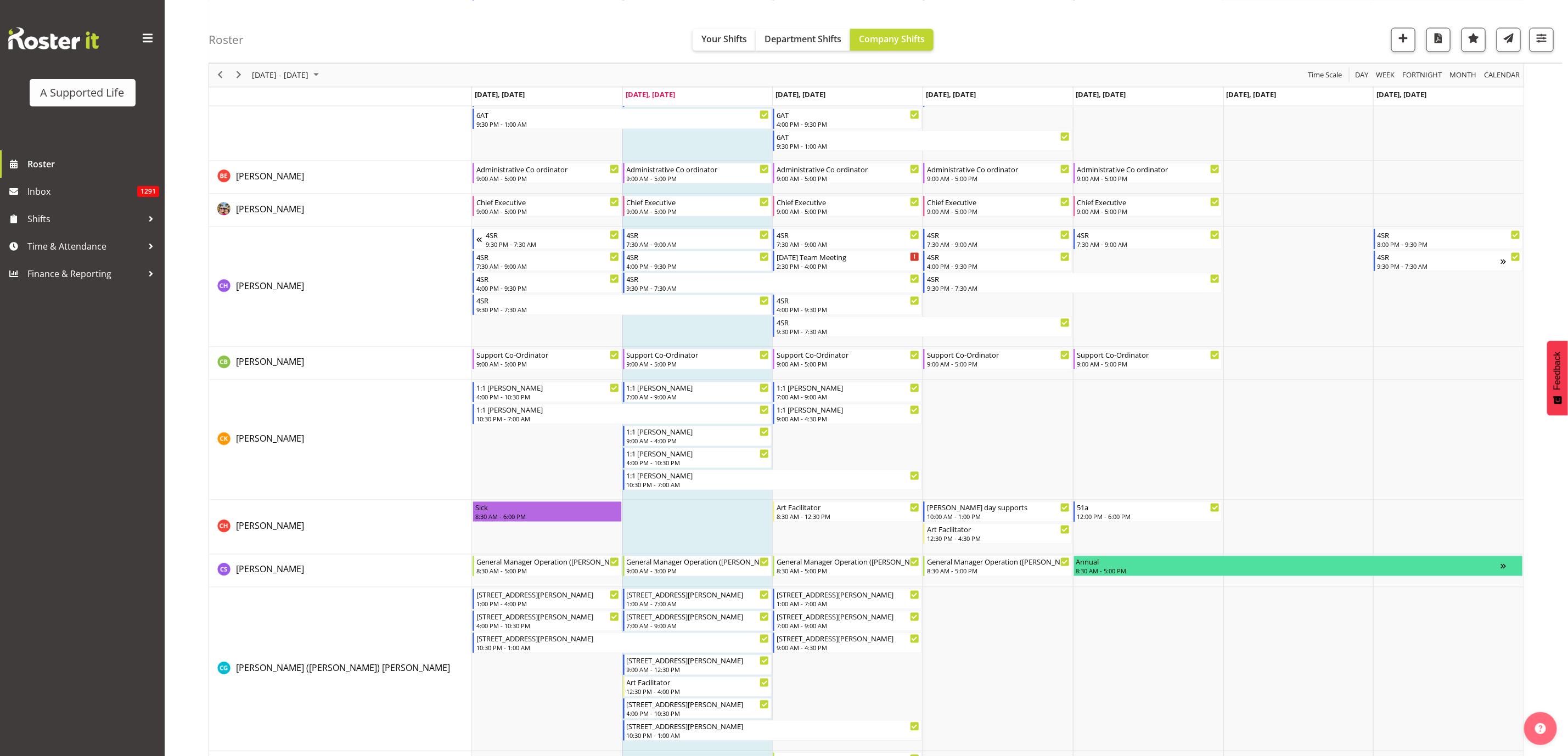
scroll to position [1270, 0]
click at [73, 244] on span "Time & Attendance" at bounding box center [84, 246] width 115 height 16
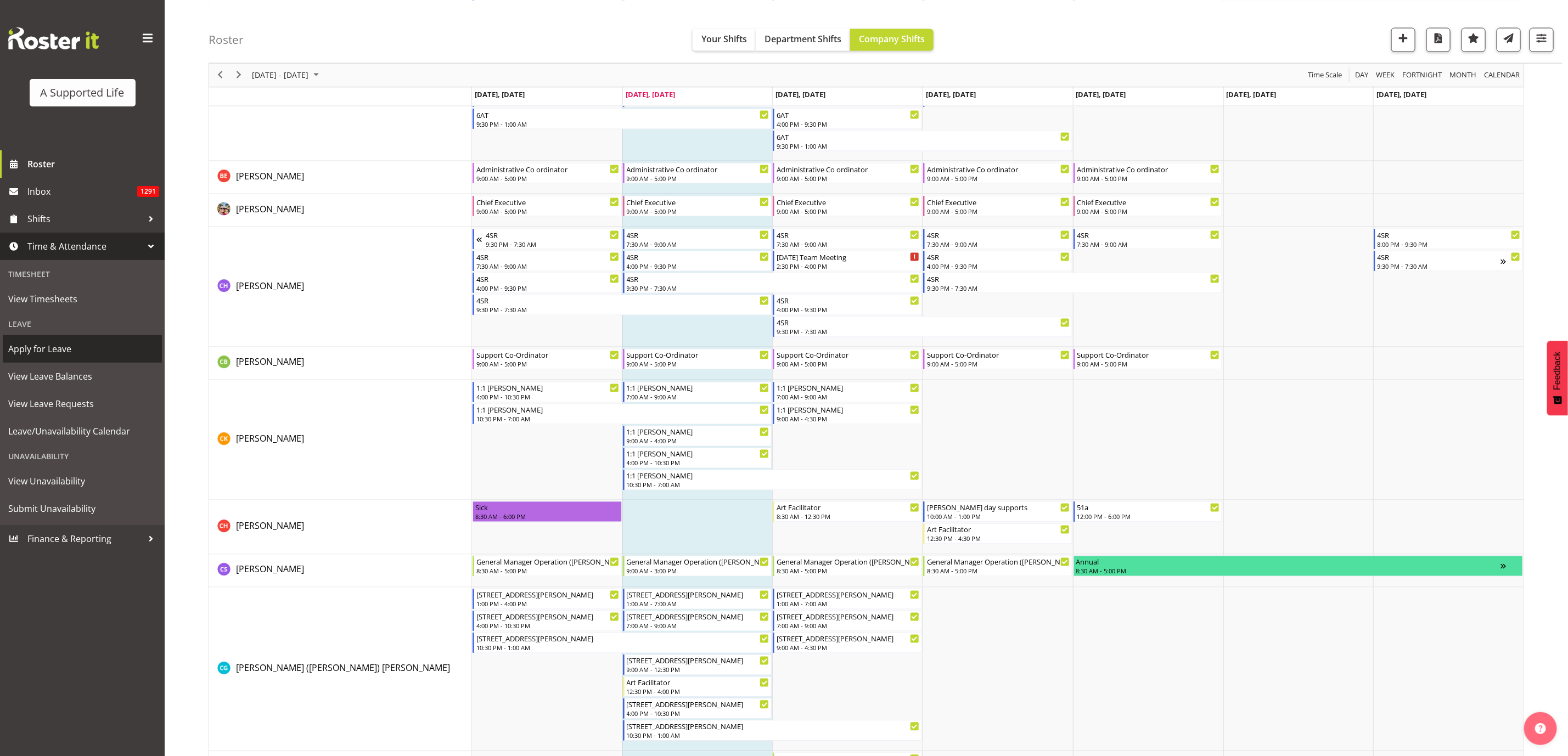
click at [73, 350] on span "Apply for Leave" at bounding box center [82, 349] width 148 height 16
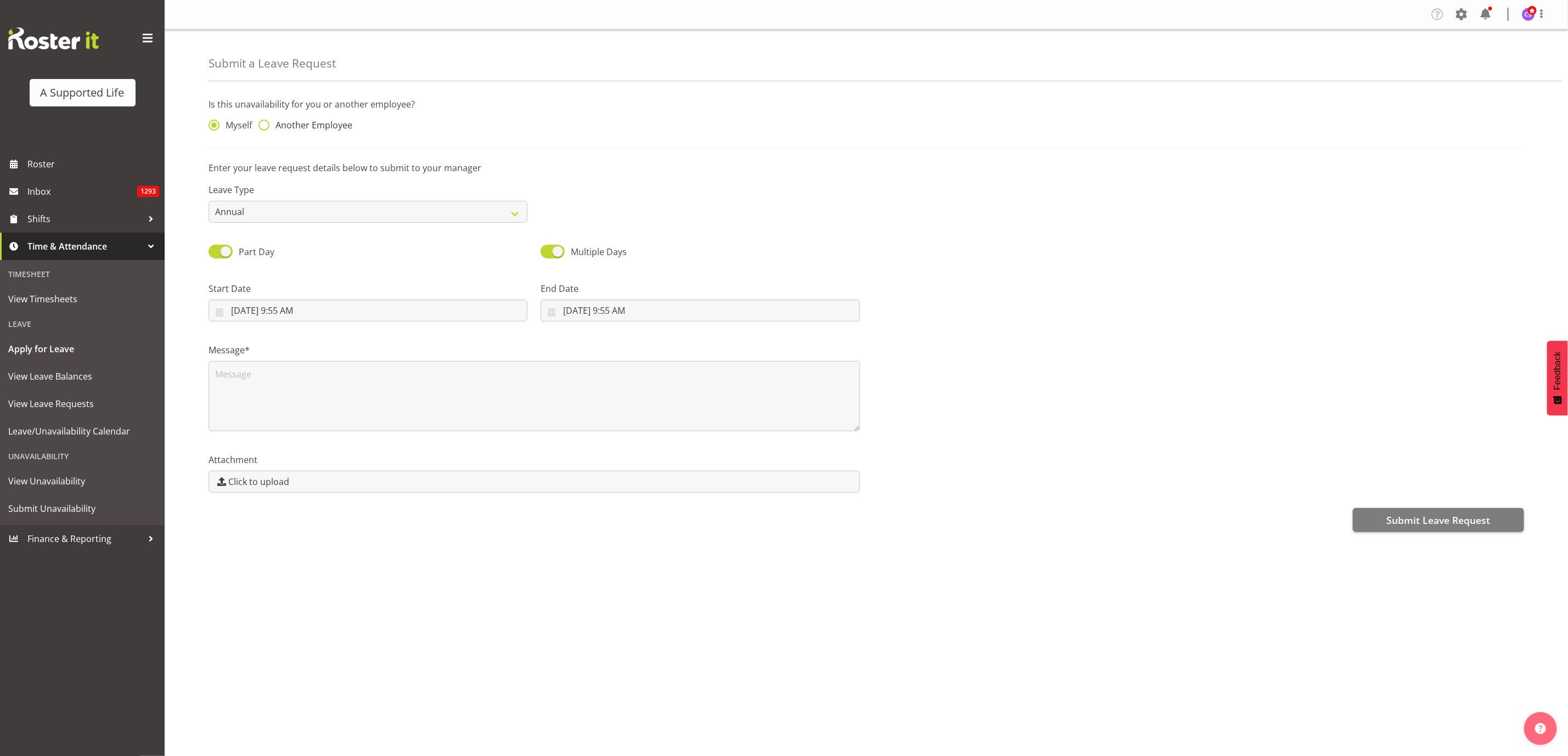
click at [261, 125] on span at bounding box center [264, 125] width 11 height 11
click at [261, 125] on input "Another Employee" at bounding box center [262, 125] width 7 height 7
radio input "true"
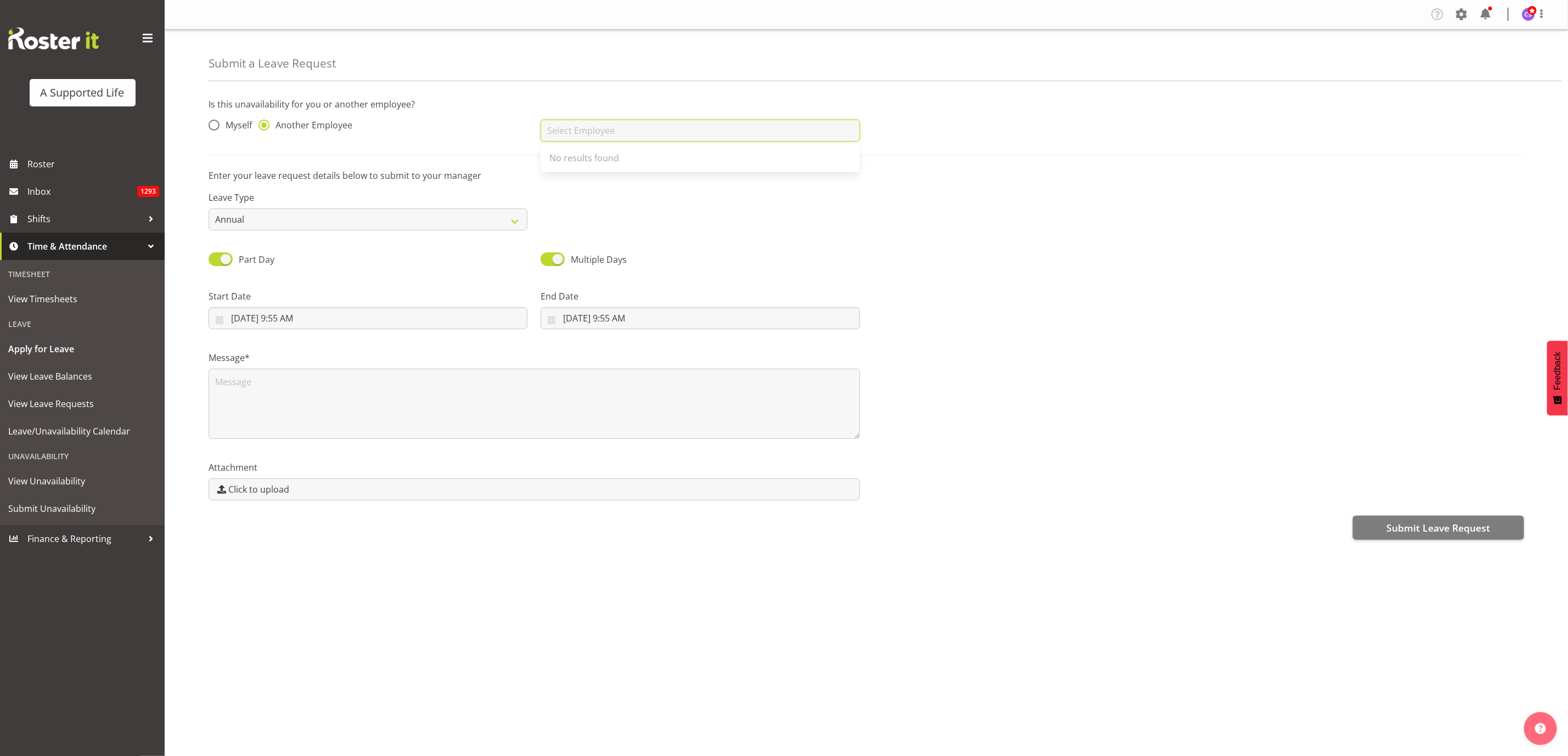
click at [605, 134] on input "text" at bounding box center [700, 131] width 318 height 22
click at [605, 175] on span "[PERSON_NAME]" at bounding box center [583, 178] width 68 height 12
type input "[PERSON_NAME]"
click at [519, 220] on select "Annual Sick Bereavement Domestic Violence Parental Jury Service Day In Lieu Oth…" at bounding box center [368, 219] width 318 height 22
select select "Sick"
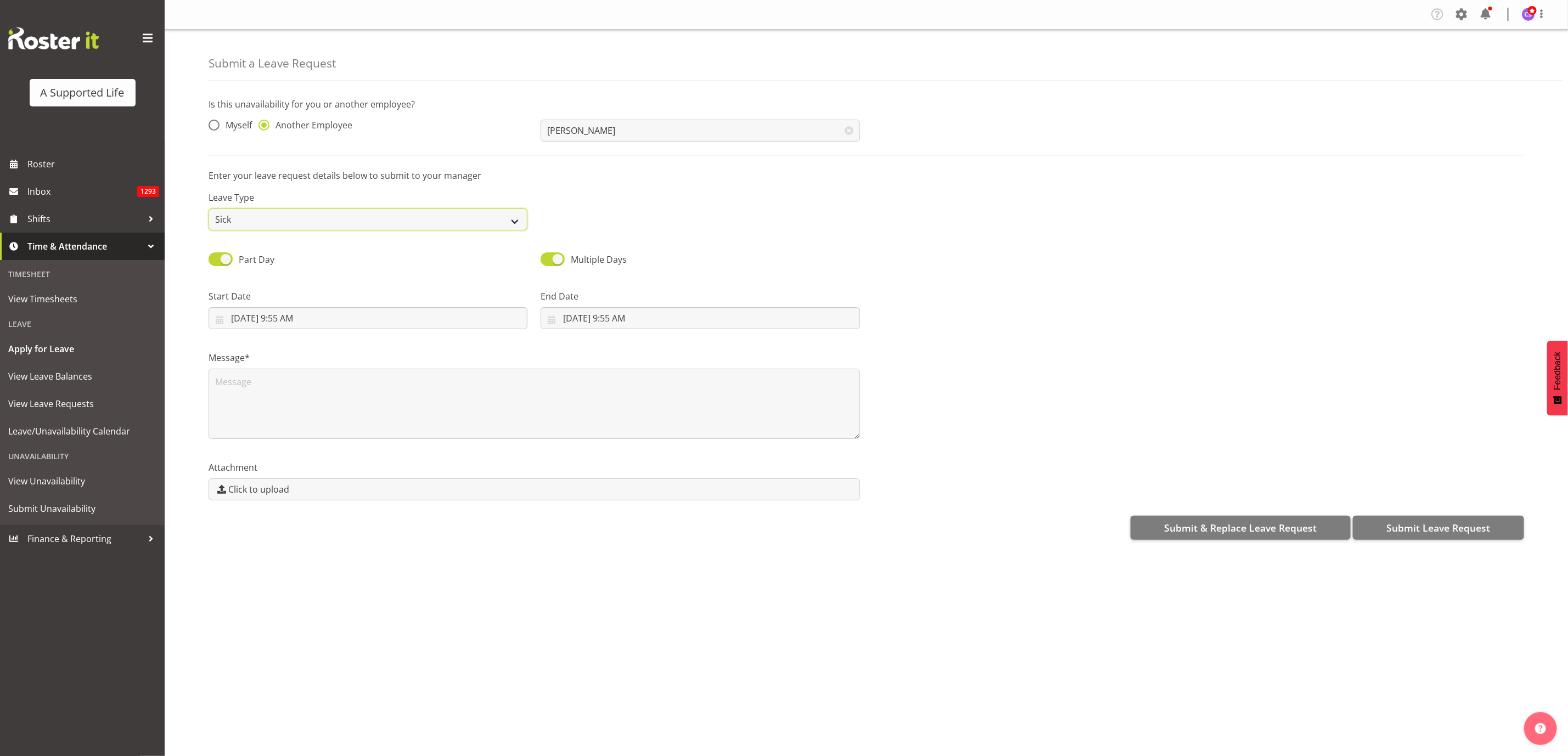
click at [208, 208] on select "Annual Sick Bereavement Domestic Violence Parental Jury Service Day In Lieu Oth…" at bounding box center [368, 219] width 318 height 22
click at [358, 316] on input "8/12/2025, 9:55 AM" at bounding box center [368, 318] width 318 height 22
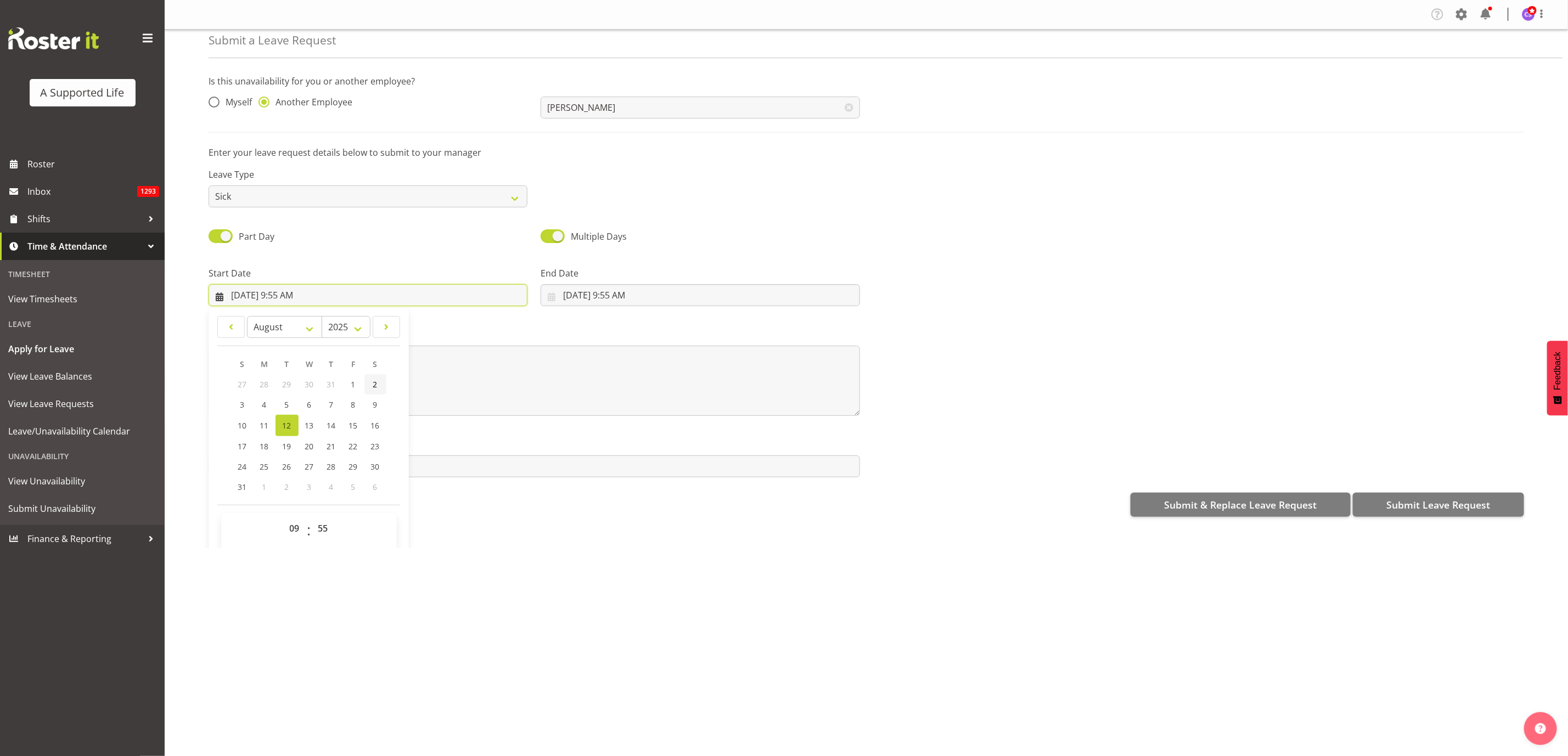
scroll to position [33, 0]
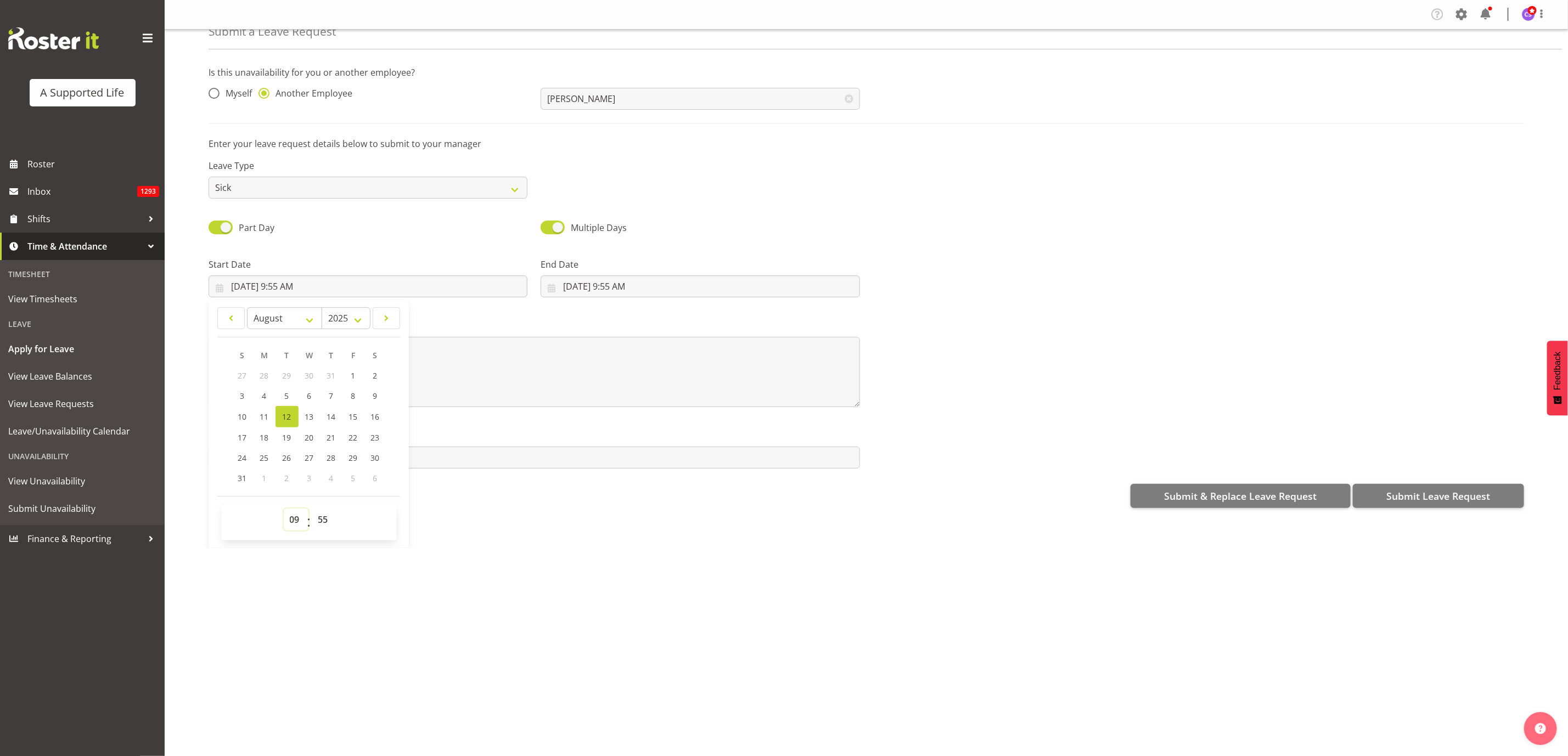
click at [292, 522] on select "00 01 02 03 04 05 06 07 08 09 10 11 12 13 14 15 16 17 18 19 20 21 22 23" at bounding box center [296, 519] width 24 height 22
select select "16"
click at [284, 508] on select "00 01 02 03 04 05 06 07 08 09 10 11 12 13 14 15 16 17 18 19 20 21 22 23" at bounding box center [296, 519] width 24 height 22
type input "8/12/2025, 4:55 PM"
click at [323, 527] on select "00 01 02 03 04 05 06 07 08 09 10 11 12 13 14 15 16 17 18 19 20 21 22 23 24 25 2…" at bounding box center [325, 519] width 24 height 22
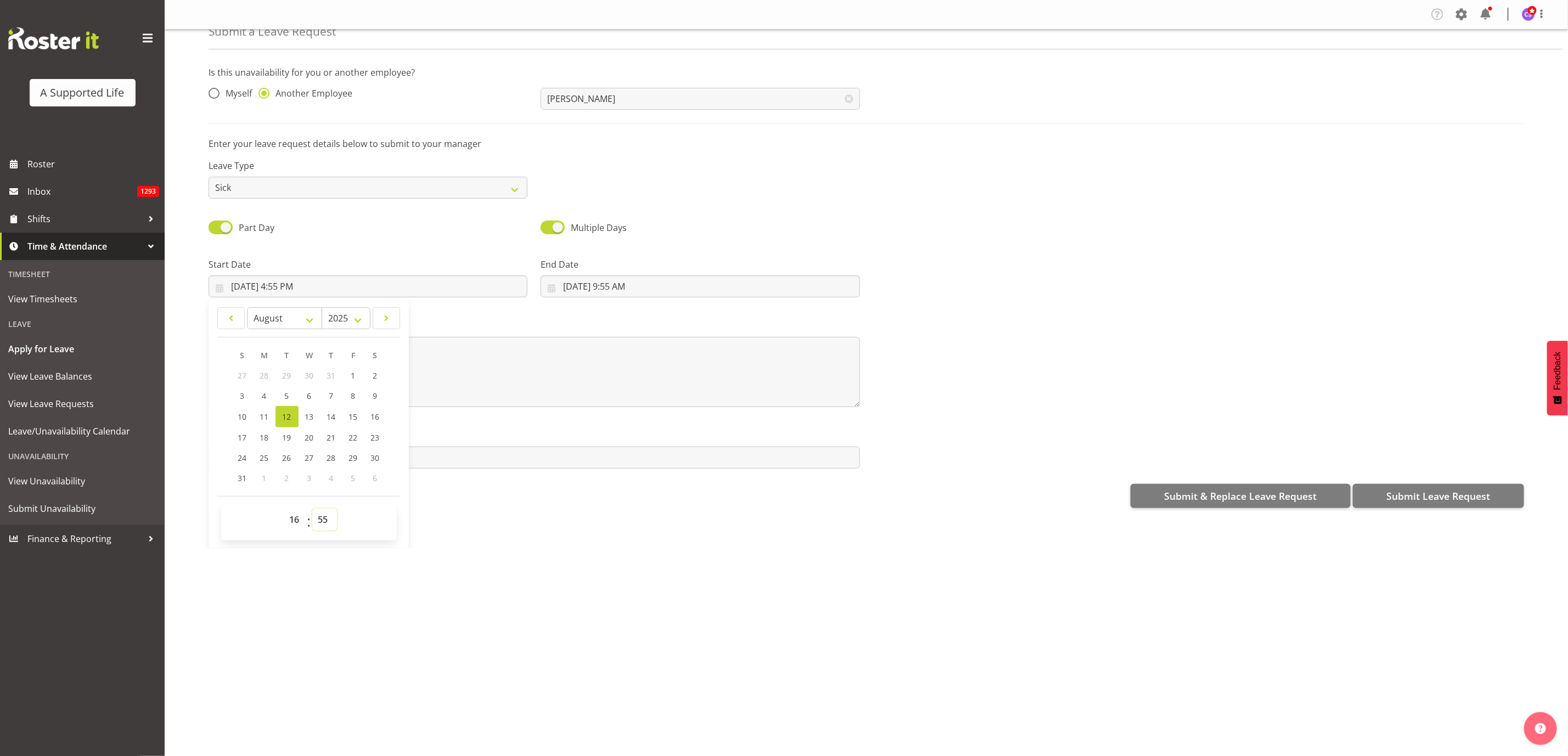
select select "0"
click at [313, 508] on select "00 01 02 03 04 05 06 07 08 09 10 11 12 13 14 15 16 17 18 19 20 21 22 23 24 25 2…" at bounding box center [325, 519] width 24 height 22
type input "8/12/2025, 4:00 PM"
click at [659, 291] on input "8/12/2025, 9:55 AM" at bounding box center [700, 286] width 318 height 22
click at [627, 517] on select "00 01 02 03 04 05 06 07 08 09 10 11 12 13 14 15 16 17 18 19 20 21 22 23" at bounding box center [628, 519] width 24 height 22
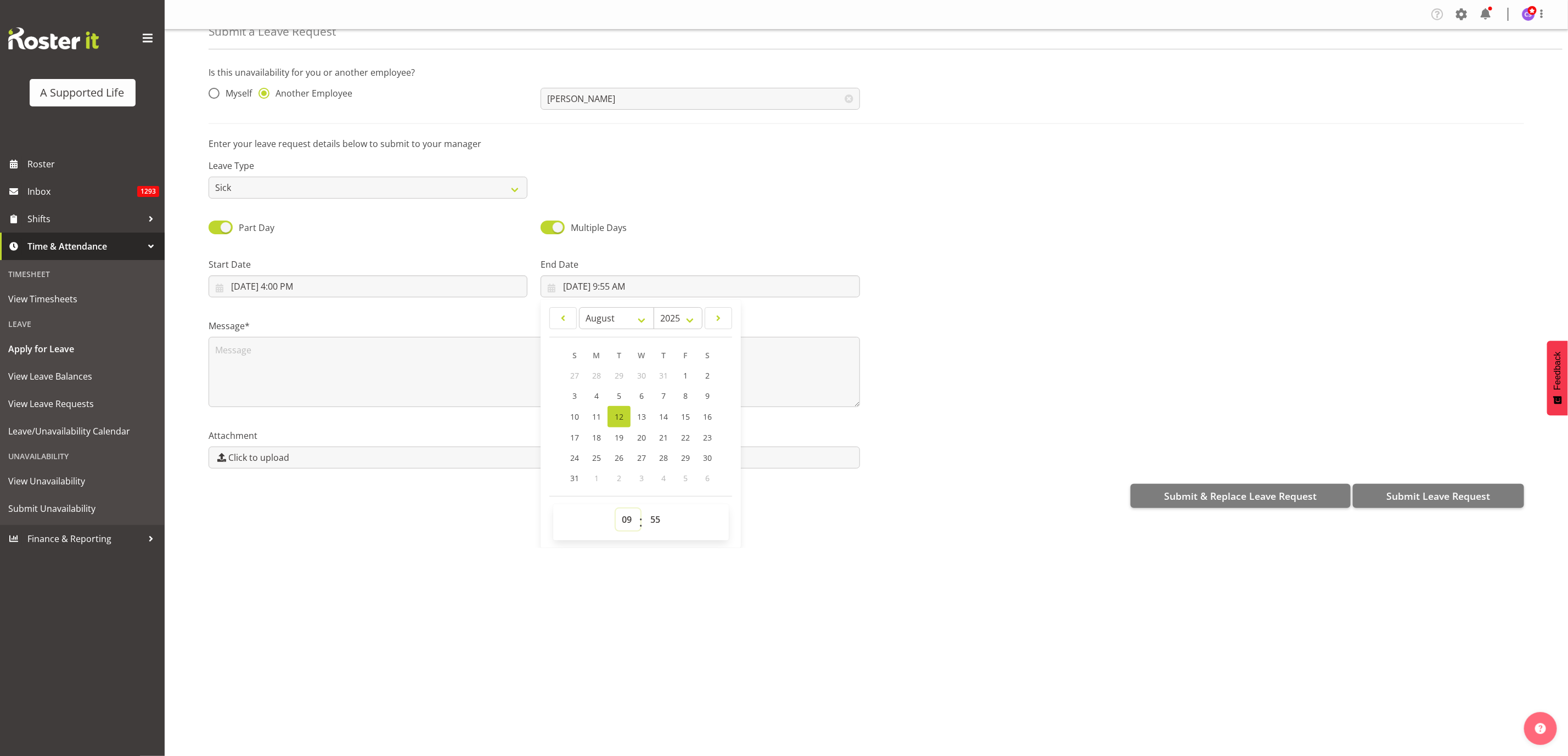
select select "20"
click at [616, 508] on select "00 01 02 03 04 05 06 07 08 09 10 11 12 13 14 15 16 17 18 19 20 21 22 23" at bounding box center [628, 519] width 24 height 22
type input "8/12/2025, 8:55 PM"
click at [659, 522] on select "00 01 02 03 04 05 06 07 08 09 10 11 12 13 14 15 16 17 18 19 20 21 22 23 24 25 2…" at bounding box center [657, 519] width 24 height 22
select select "0"
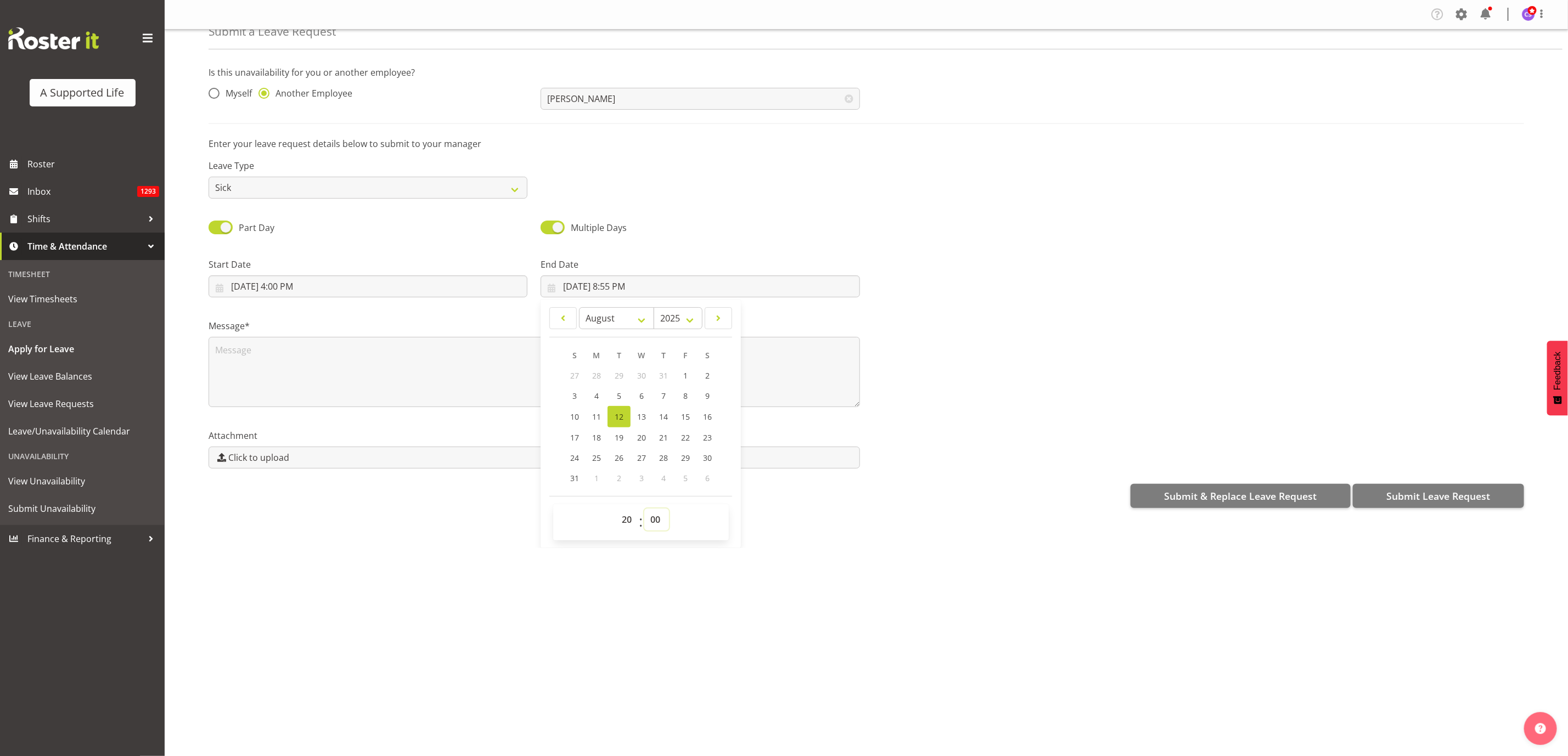
click at [644, 508] on select "00 01 02 03 04 05 06 07 08 09 10 11 12 13 14 15 16 17 18 19 20 21 22 23 24 25 2…" at bounding box center [657, 519] width 24 height 22
type input "8/12/2025, 8:00 PM"
click at [293, 364] on textarea at bounding box center [534, 372] width 651 height 70
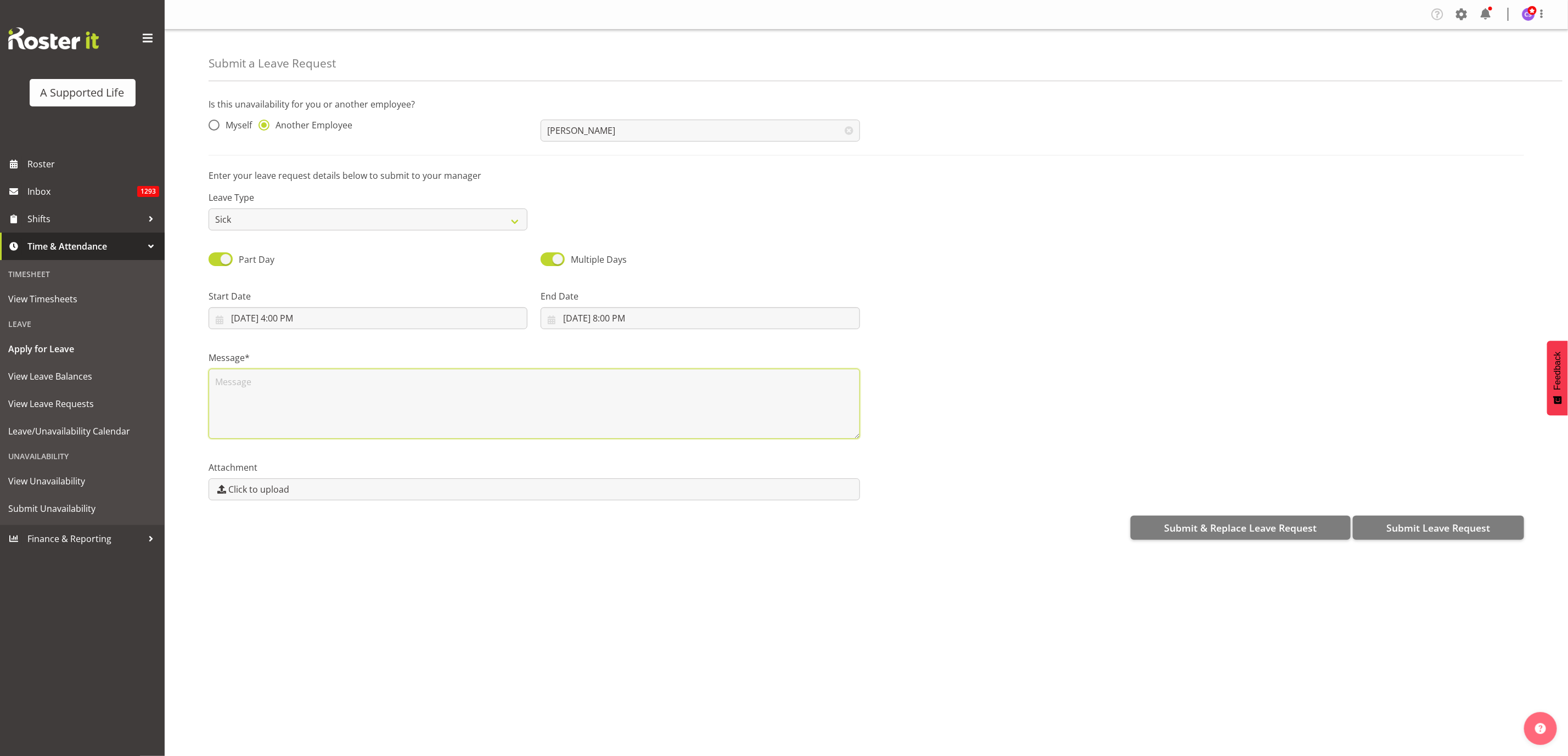
scroll to position [0, 0]
type textarea "Sick"
click at [1438, 525] on span "Submit Leave Request" at bounding box center [1438, 527] width 103 height 14
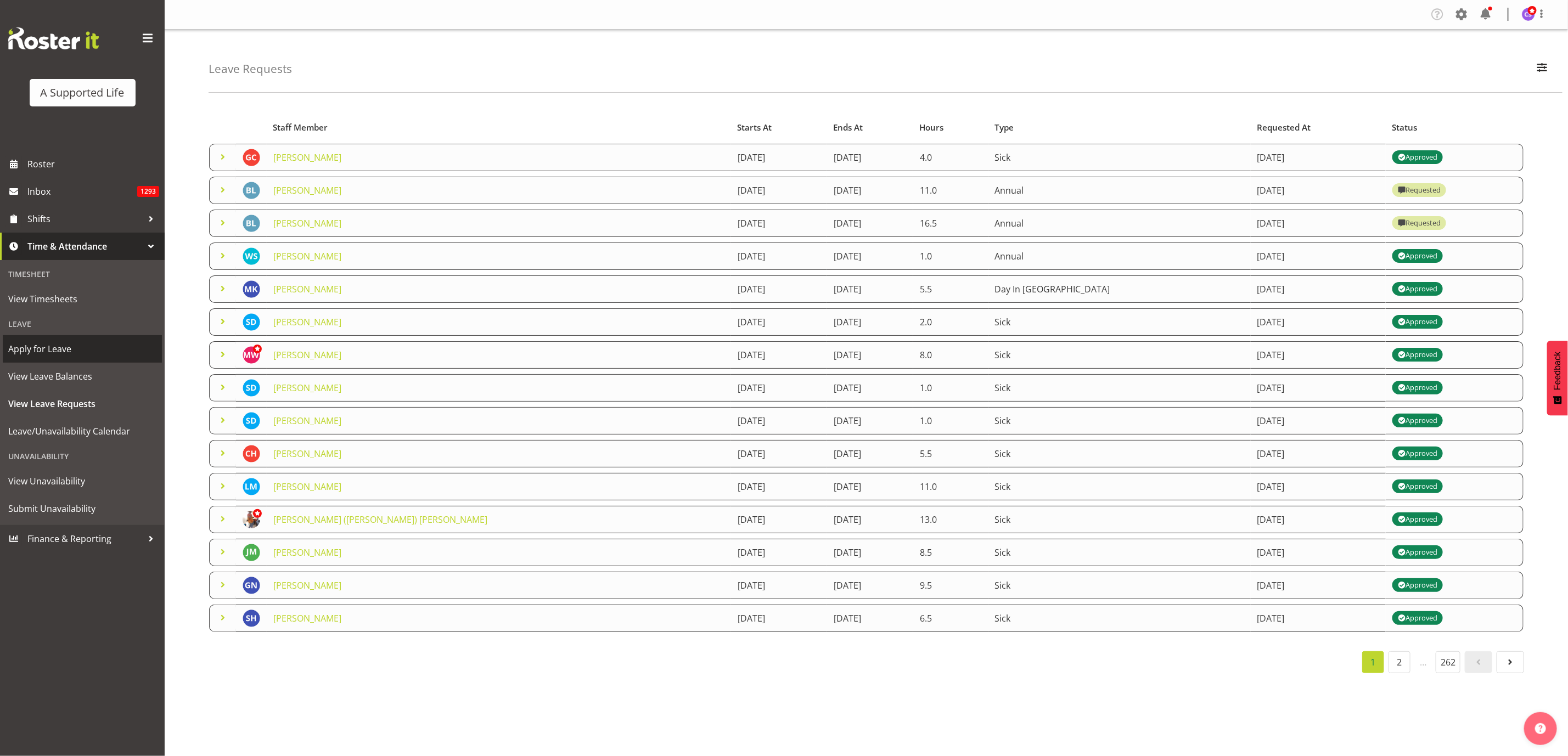
click at [52, 346] on span "Apply for Leave" at bounding box center [82, 349] width 148 height 16
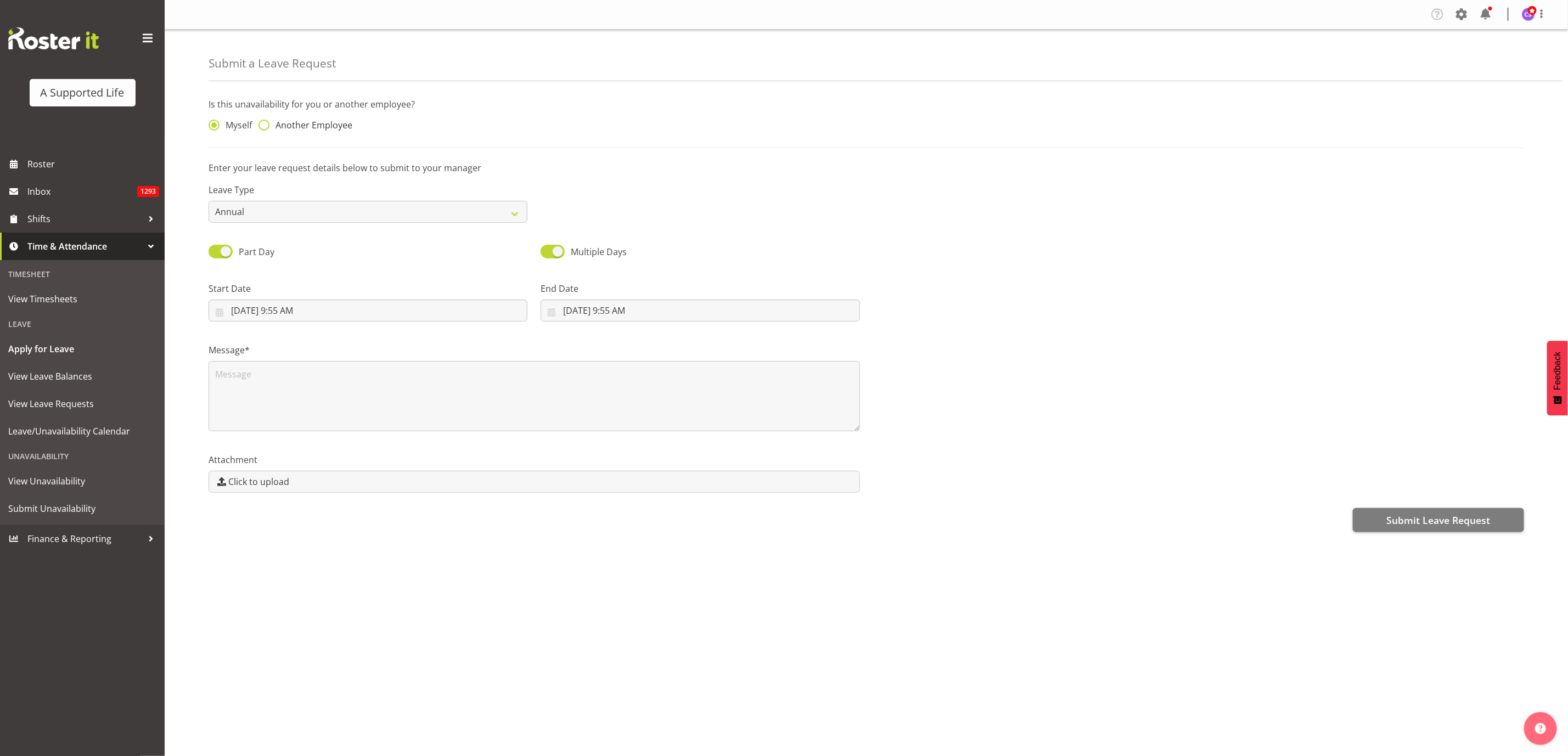
click at [262, 120] on span at bounding box center [264, 125] width 11 height 11
click at [262, 122] on input "Another Employee" at bounding box center [262, 125] width 7 height 7
radio input "true"
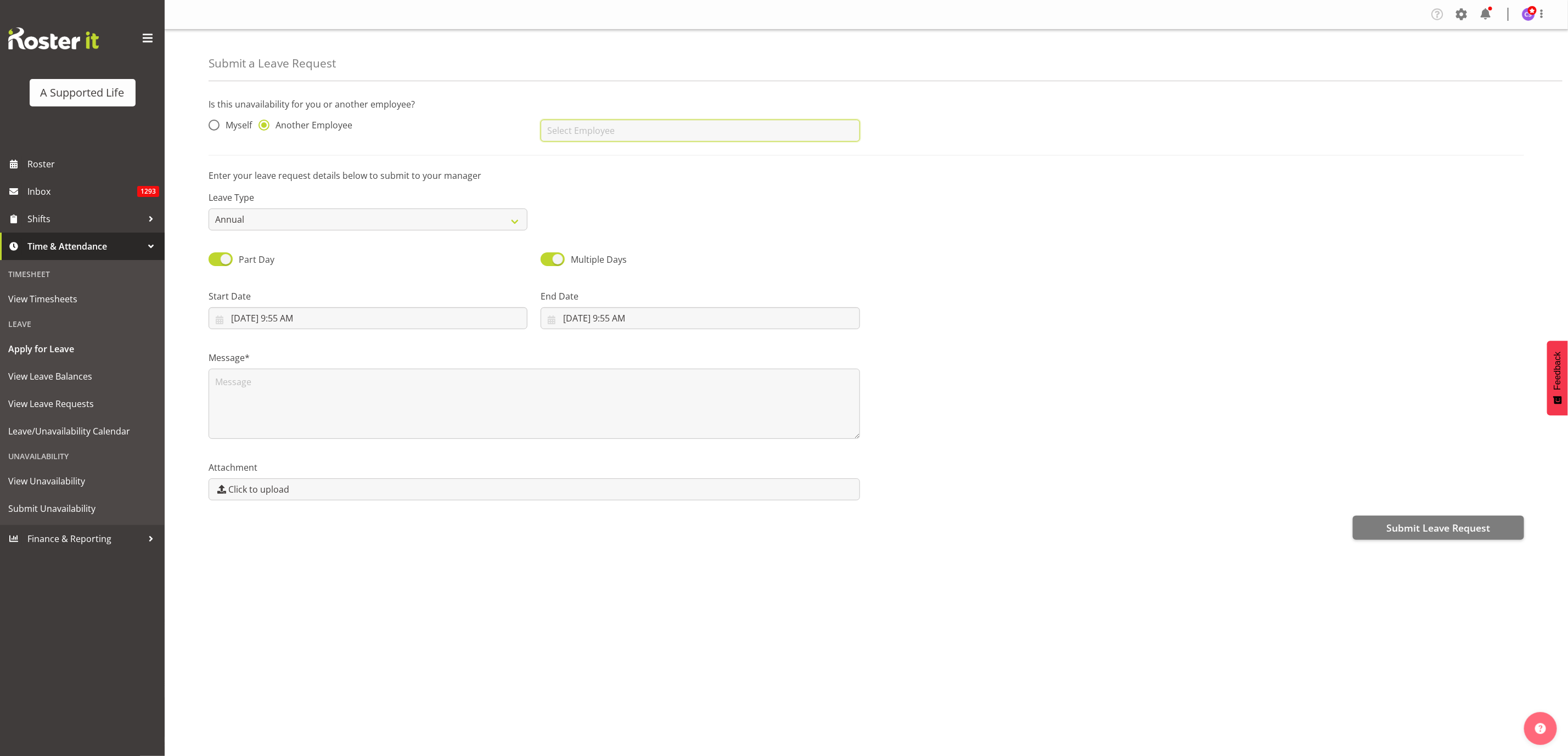
click at [616, 137] on input "text" at bounding box center [700, 131] width 318 height 22
click at [638, 161] on span "[PERSON_NAME] ([PERSON_NAME]) [PERSON_NAME]" at bounding box center [656, 158] width 214 height 12
type input "[PERSON_NAME] ([PERSON_NAME]) [PERSON_NAME]"
click at [501, 218] on select "Annual Sick Bereavement Domestic Violence Parental Jury Service Day In Lieu Oth…" at bounding box center [368, 219] width 318 height 22
select select "Sick"
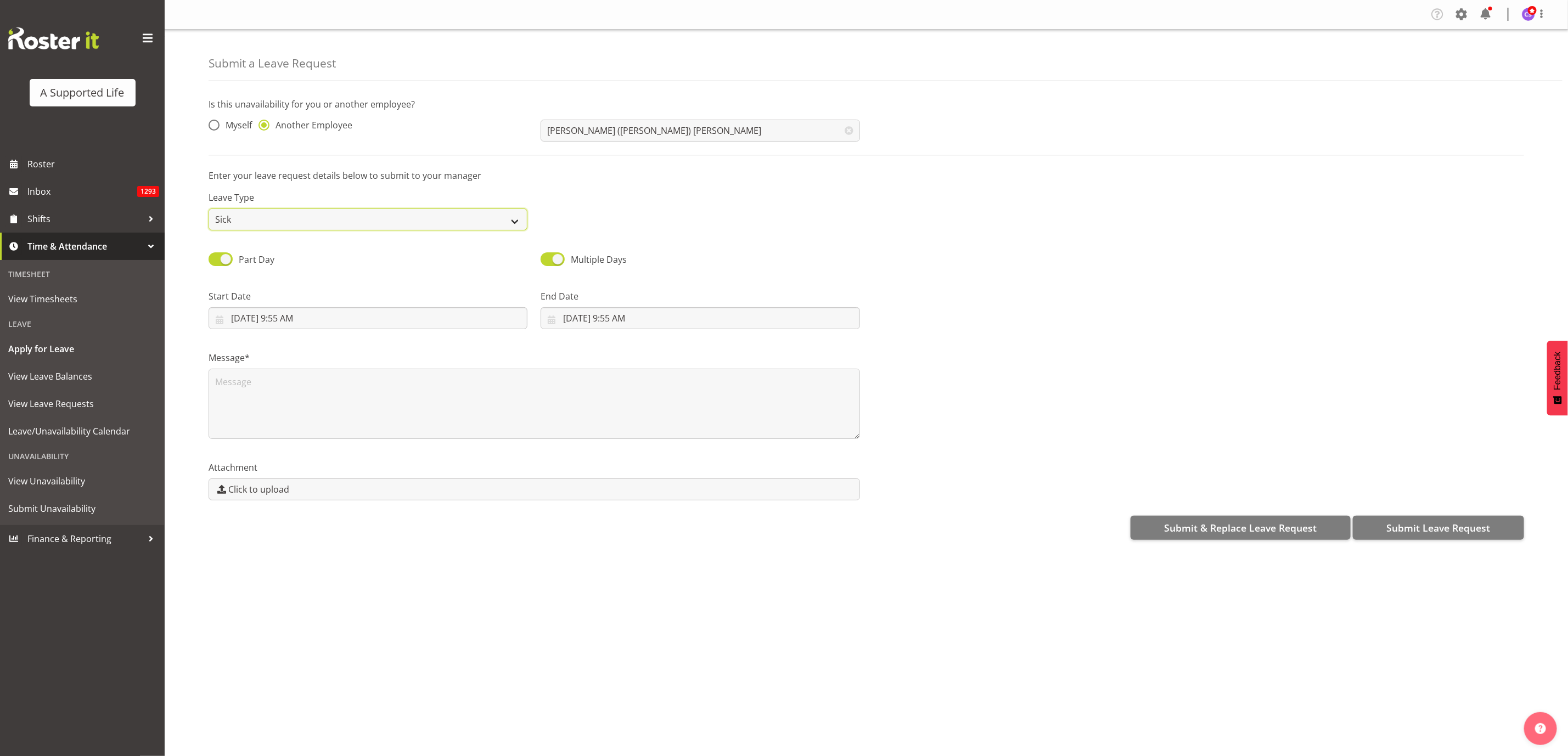
click at [208, 208] on select "Annual Sick Bereavement Domestic Violence Parental Jury Service Day In Lieu Oth…" at bounding box center [368, 219] width 318 height 22
click at [410, 321] on input "8/12/2025, 9:55 AM" at bounding box center [368, 318] width 318 height 22
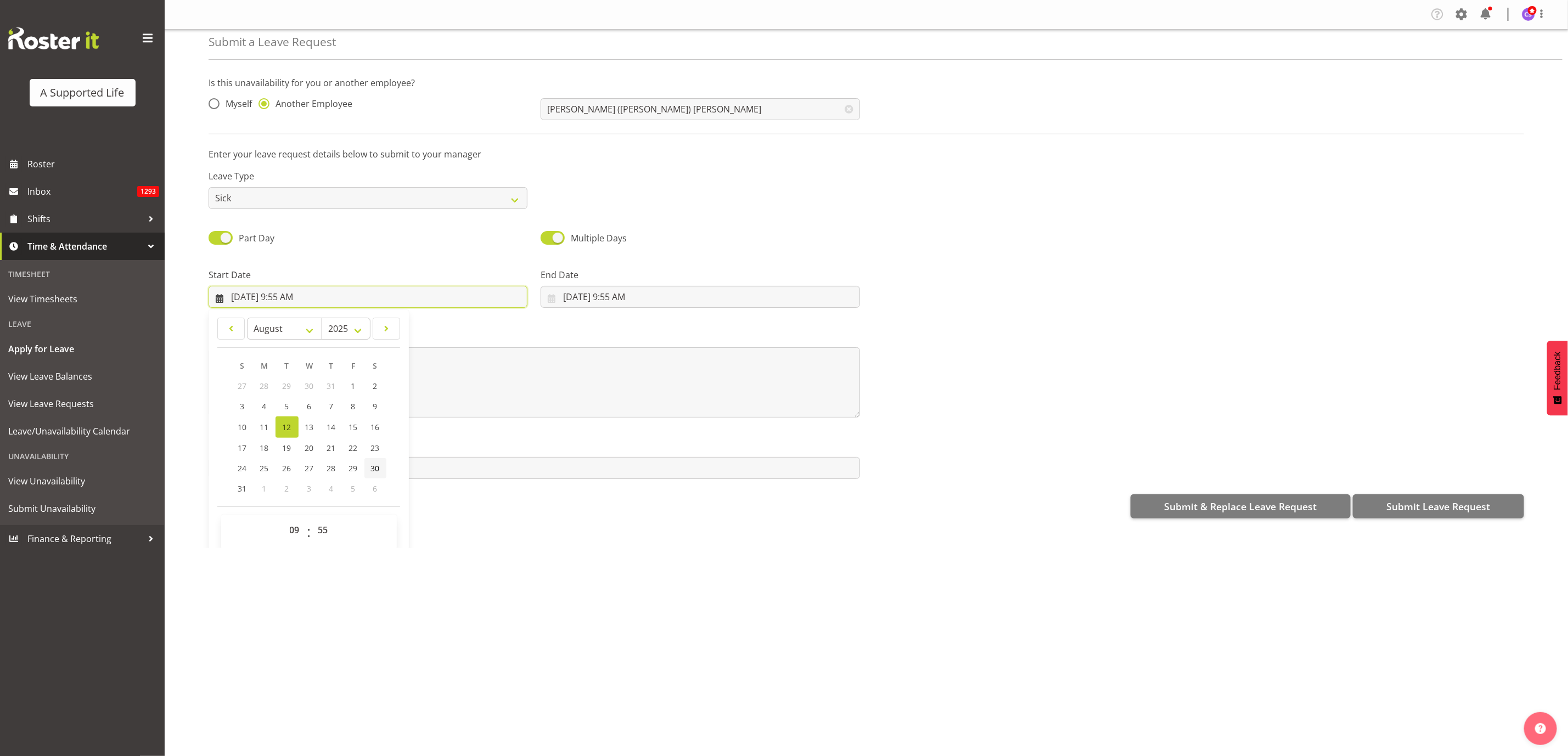
scroll to position [33, 0]
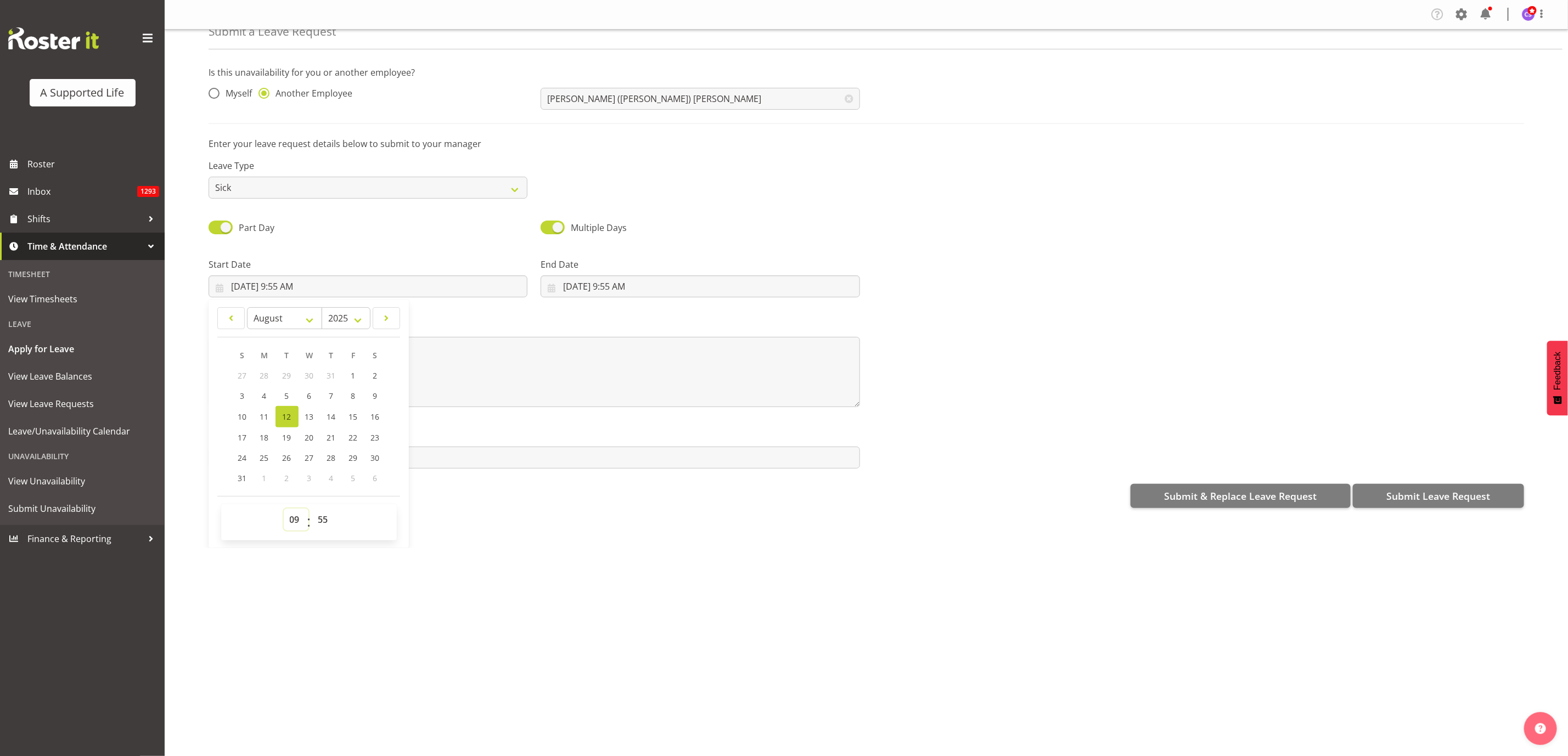
click at [287, 522] on select "00 01 02 03 04 05 06 07 08 09 10 11 12 13 14 15 16 17 18 19 20 21 22 23" at bounding box center [296, 519] width 24 height 22
select select "16"
click at [284, 508] on select "00 01 02 03 04 05 06 07 08 09 10 11 12 13 14 15 16 17 18 19 20 21 22 23" at bounding box center [296, 519] width 24 height 22
type input "8/12/2025, 4:55 PM"
click at [327, 527] on select "00 01 02 03 04 05 06 07 08 09 10 11 12 13 14 15 16 17 18 19 20 21 22 23 24 25 2…" at bounding box center [325, 519] width 24 height 22
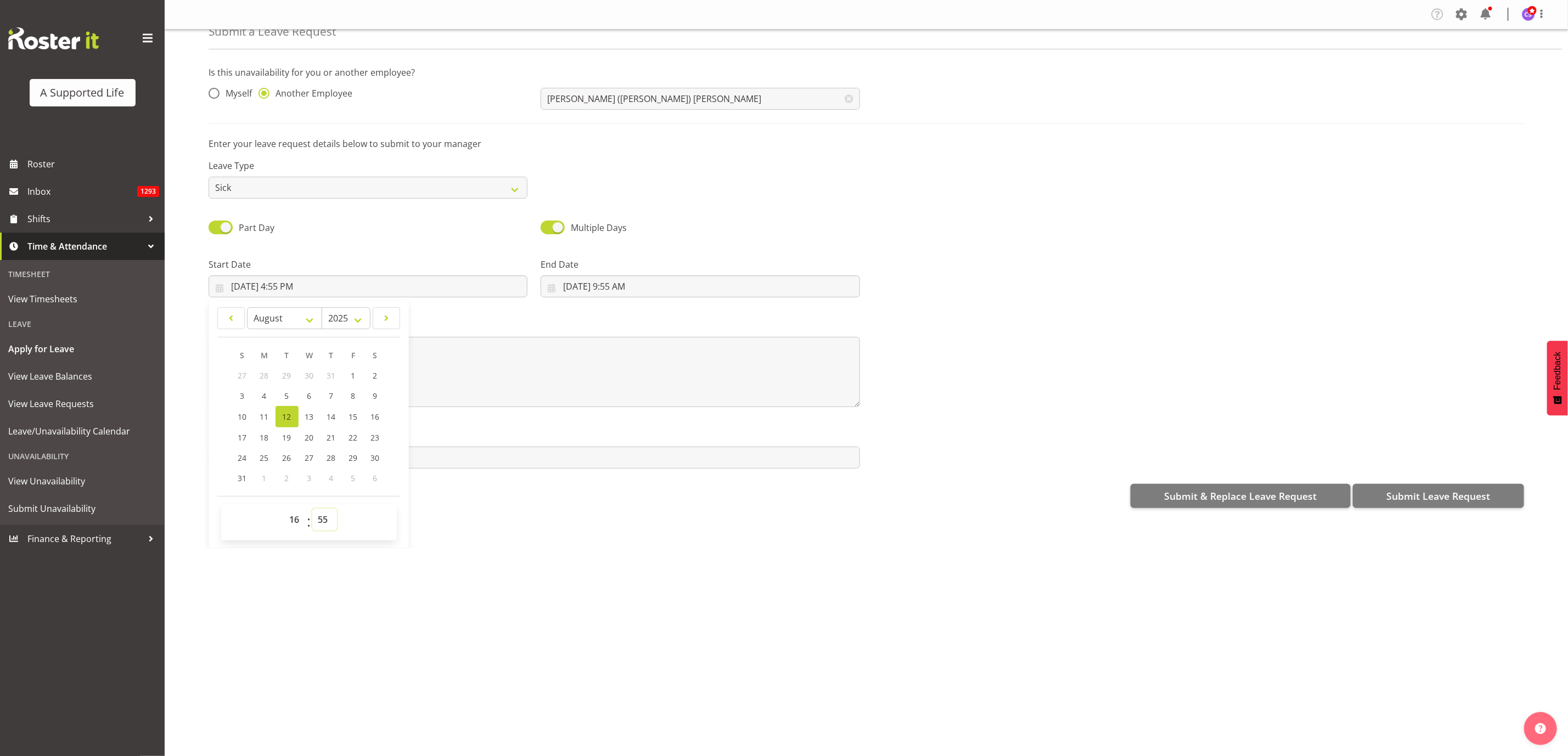
select select "0"
click at [313, 508] on select "00 01 02 03 04 05 06 07 08 09 10 11 12 13 14 15 16 17 18 19 20 21 22 23 24 25 2…" at bounding box center [325, 519] width 24 height 22
type input "8/12/2025, 4:00 PM"
click at [603, 285] on input "8/12/2025, 9:55 AM" at bounding box center [700, 286] width 318 height 22
drag, startPoint x: 621, startPoint y: 520, endPoint x: 630, endPoint y: 516, distance: 9.8
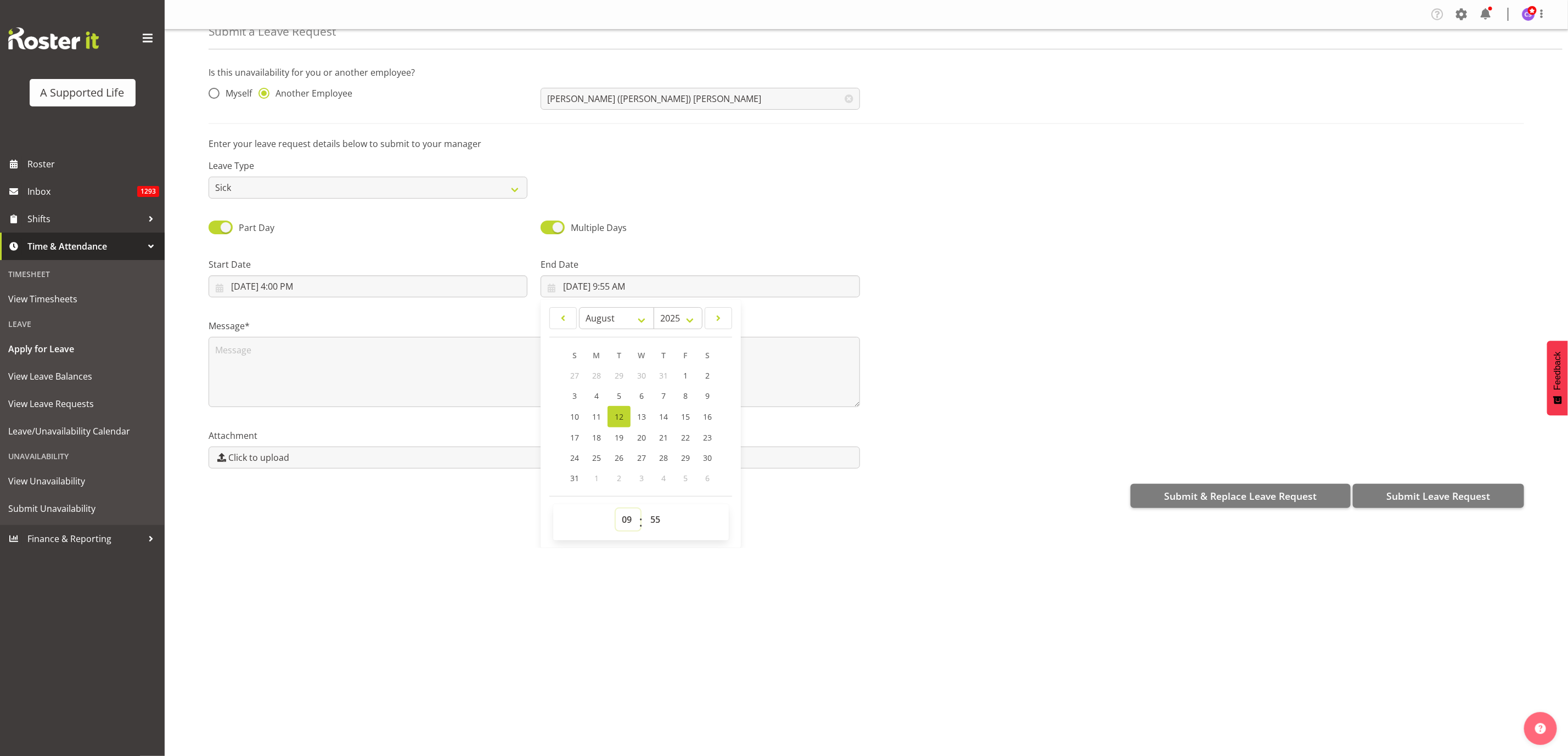
click at [621, 520] on select "00 01 02 03 04 05 06 07 08 09 10 11 12 13 14 15 16 17 18 19 20 21 22 23" at bounding box center [628, 519] width 24 height 22
click at [650, 517] on select "00 01 02 03 04 05 06 07 08 09 10 11 12 13 14 15 16 17 18 19 20 21 22 23 24 25 2…" at bounding box center [657, 519] width 24 height 22
select select "0"
click at [644, 508] on select "00 01 02 03 04 05 06 07 08 09 10 11 12 13 14 15 16 17 18 19 20 21 22 23 24 25 2…" at bounding box center [657, 519] width 24 height 22
click at [639, 412] on span "13" at bounding box center [641, 416] width 9 height 10
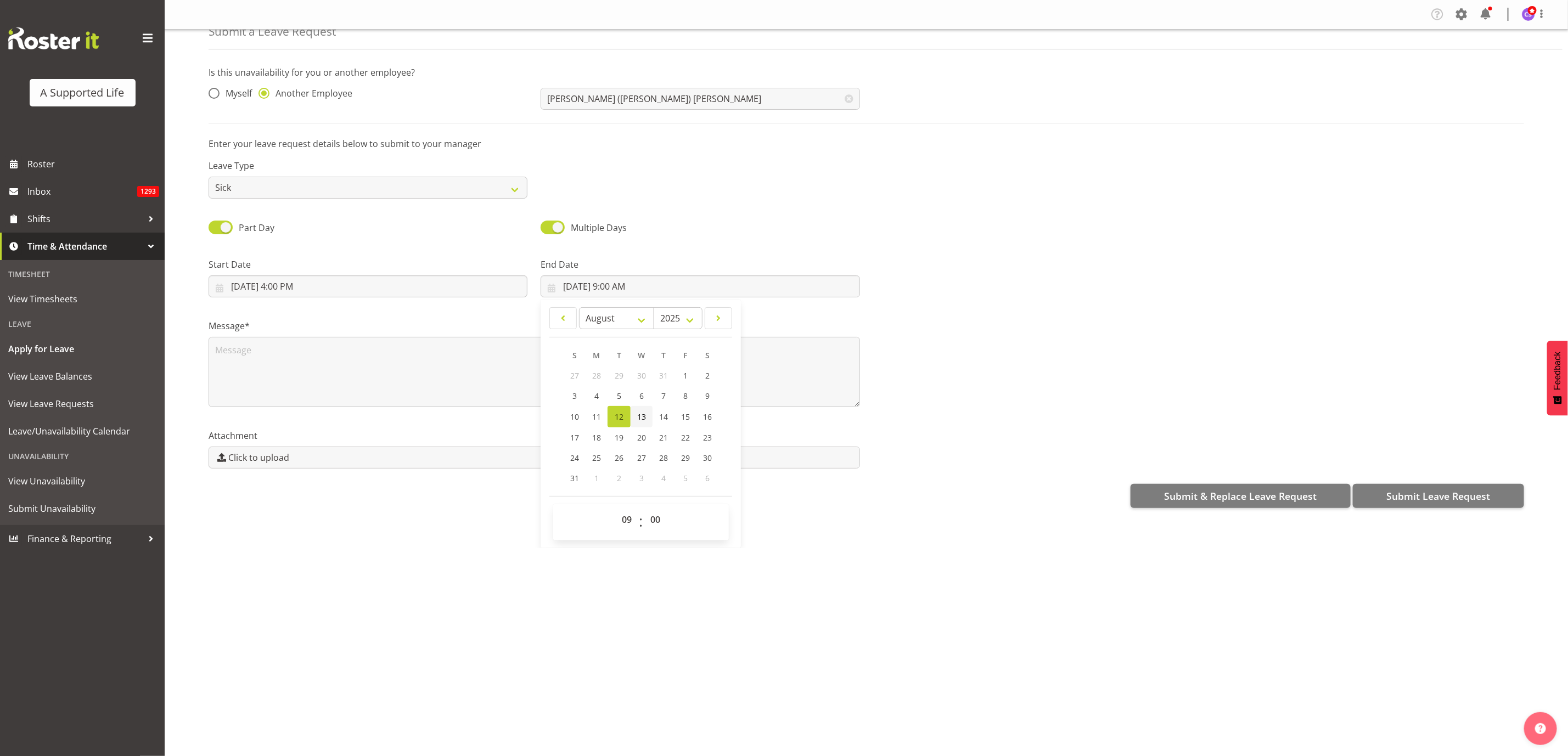
type input "8/13/2025, 9:00 AM"
click at [239, 362] on textarea at bounding box center [534, 372] width 651 height 70
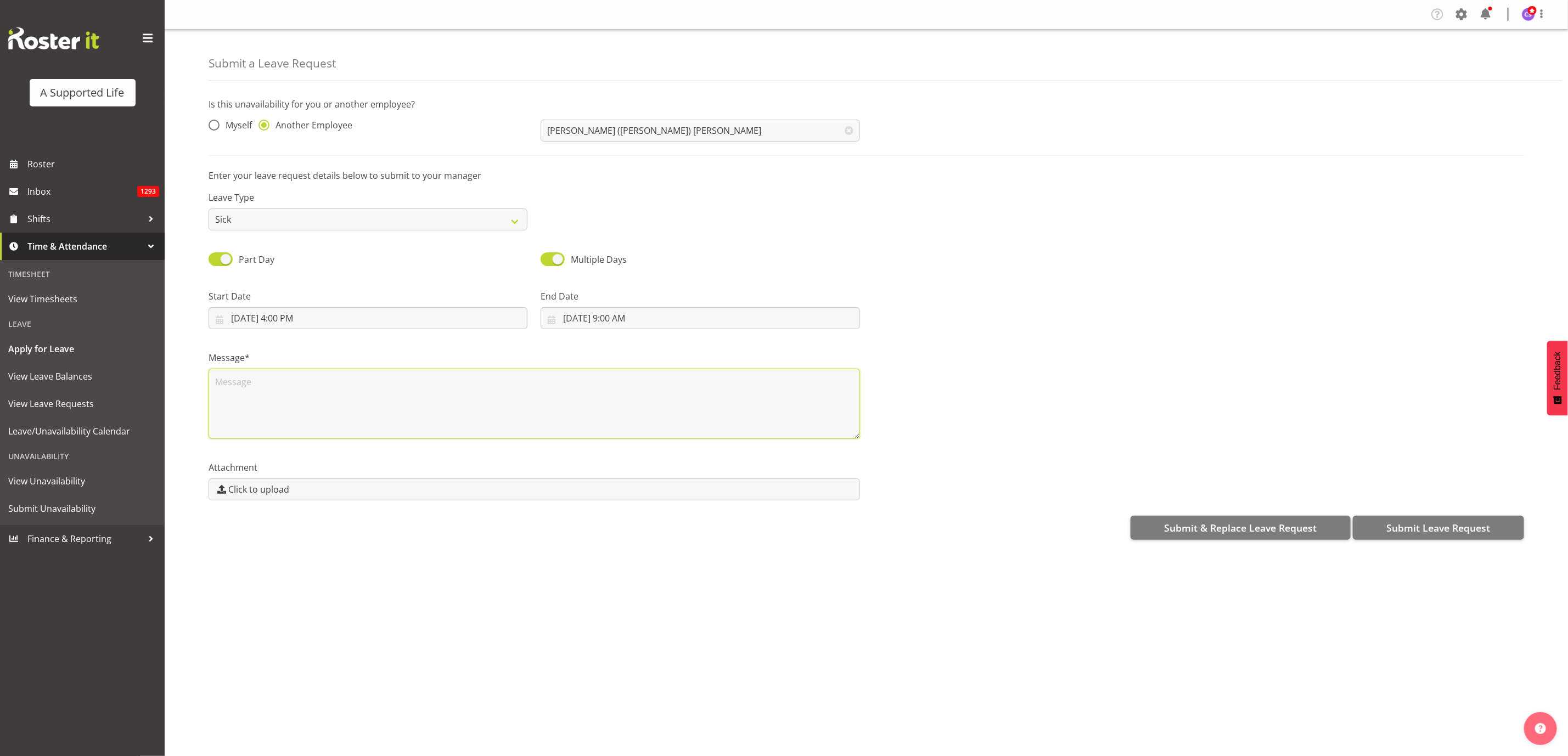
scroll to position [0, 0]
type textarea "Sick"
click at [1467, 527] on span "Submit Leave Request" at bounding box center [1438, 527] width 103 height 14
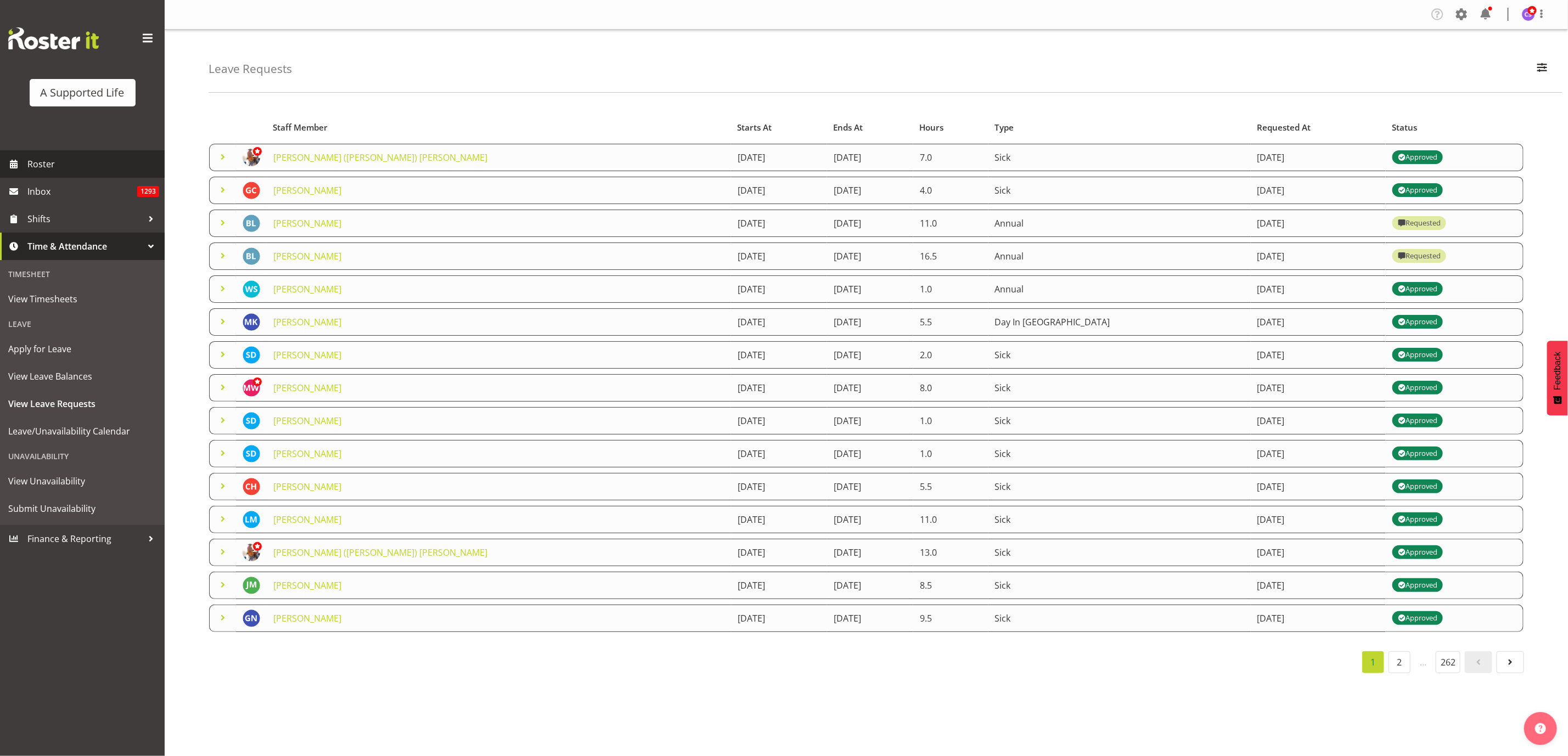
click at [55, 167] on span "Roster" at bounding box center [93, 164] width 132 height 16
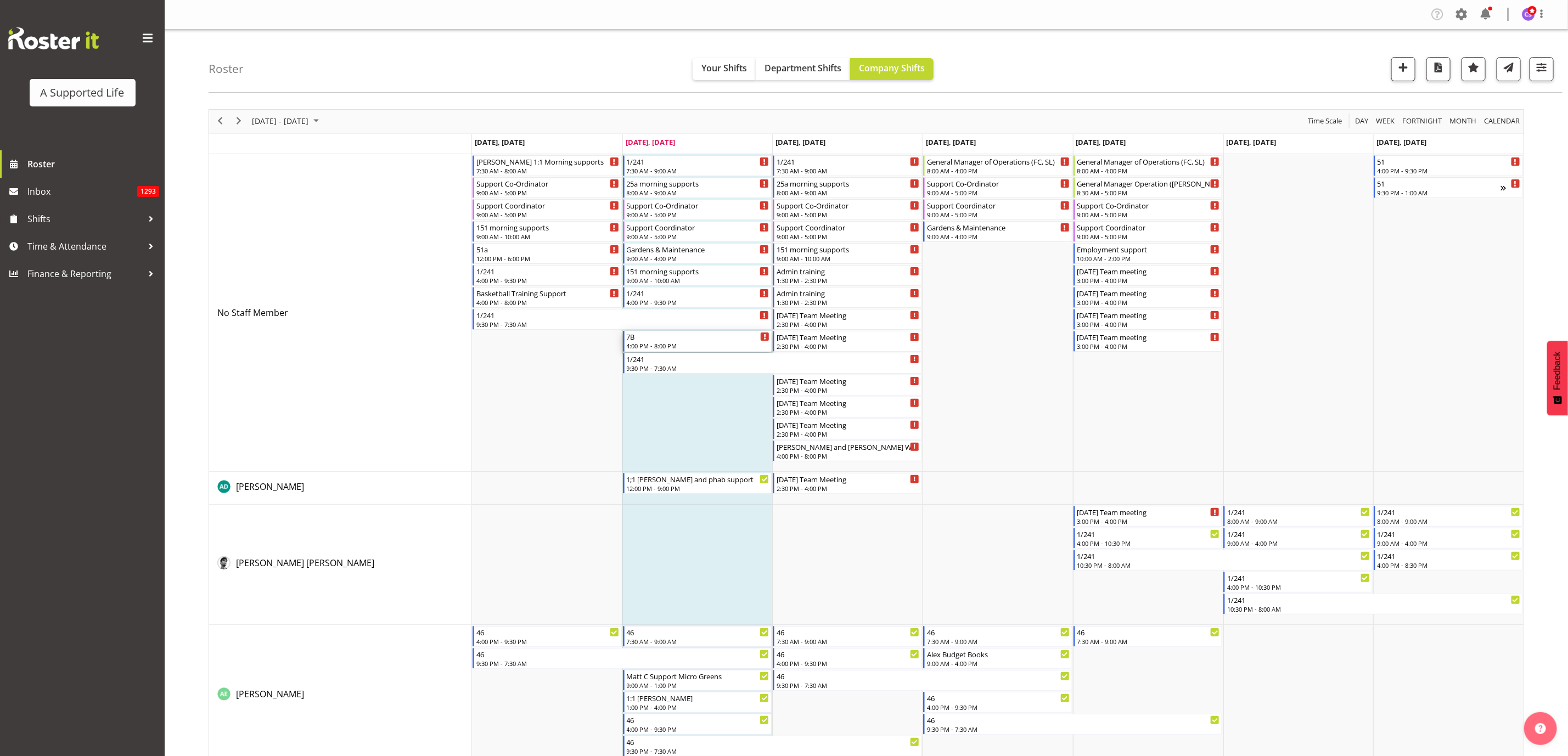
click at [667, 340] on div "7B" at bounding box center [698, 336] width 143 height 11
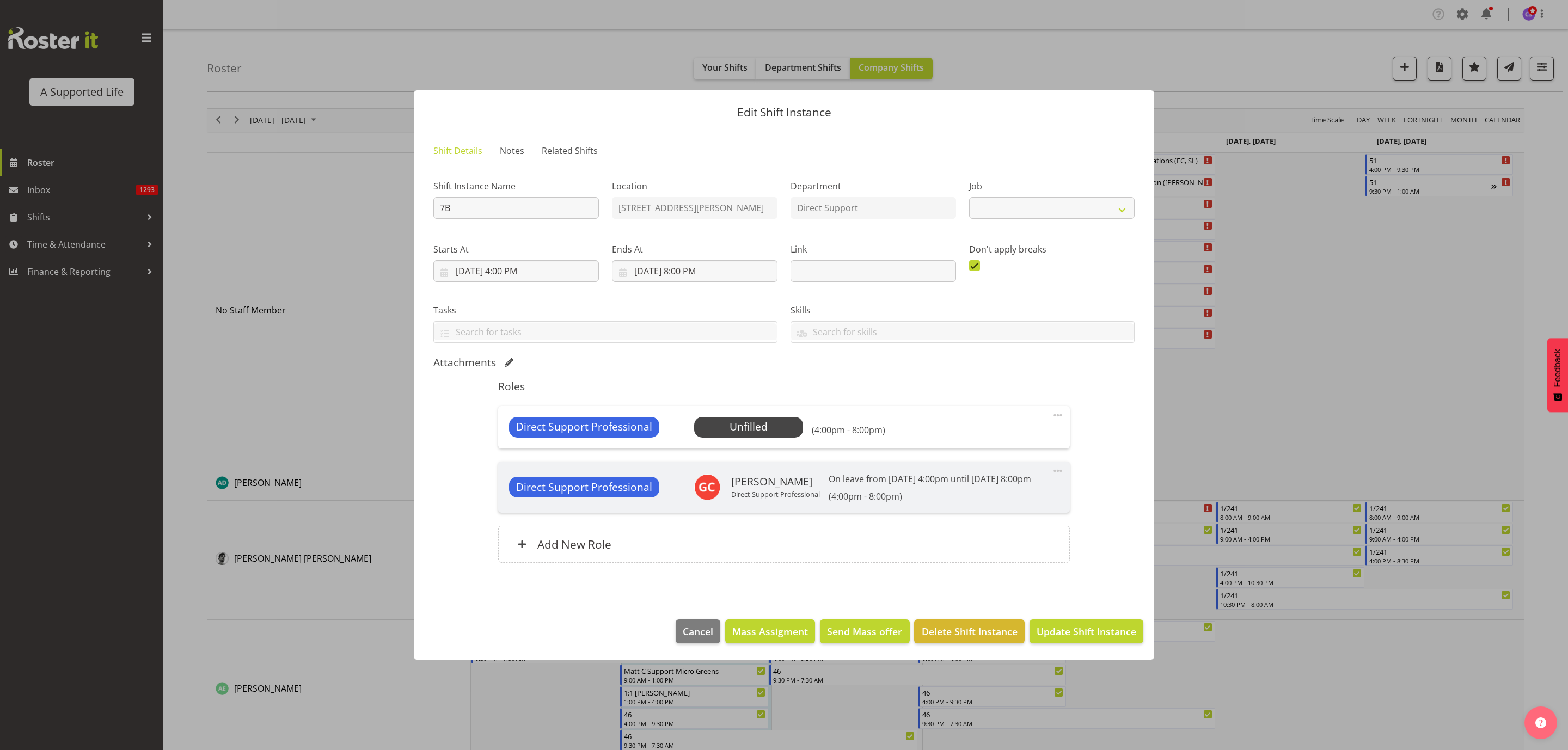
select select "4112"
click at [768, 425] on span "Select Employee" at bounding box center [748, 427] width 81 height 16
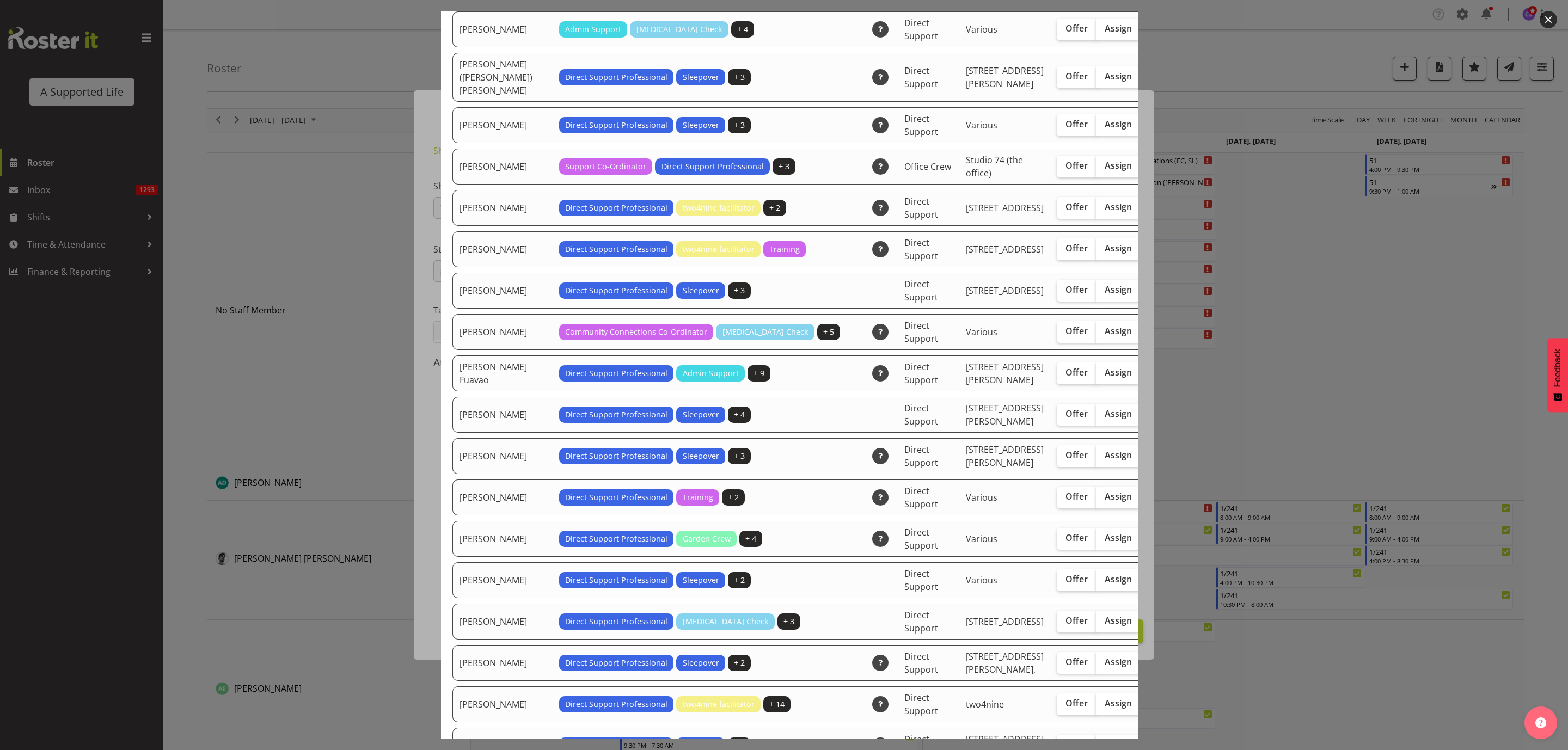
scroll to position [816, 0]
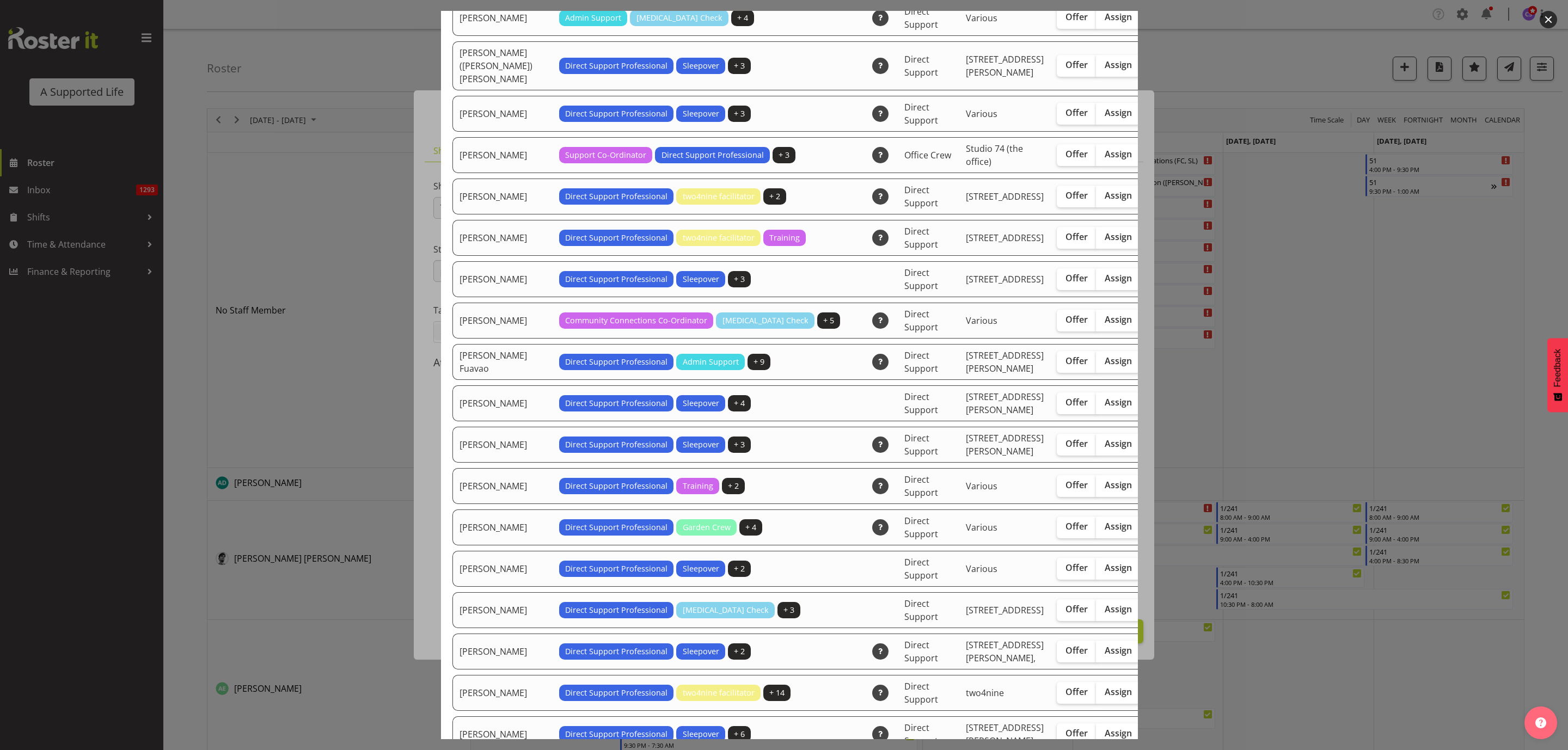
click at [1105, 367] on span "Assign" at bounding box center [1118, 361] width 27 height 11
click at [1096, 365] on input "Assign" at bounding box center [1099, 361] width 7 height 7
checkbox input "true"
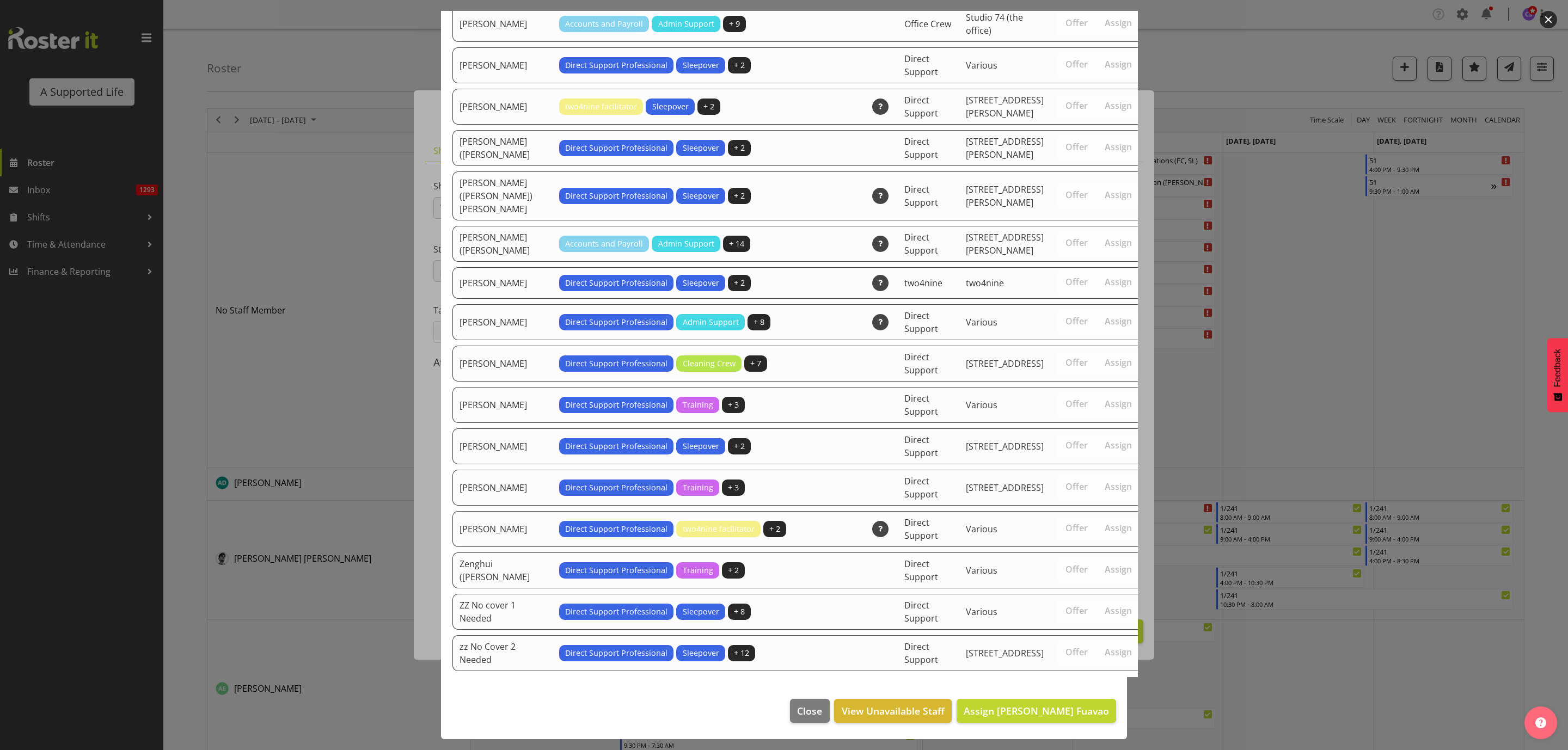
scroll to position [3237, 0]
click at [1070, 712] on span "Assign Fonua Fuavao" at bounding box center [1036, 710] width 145 height 13
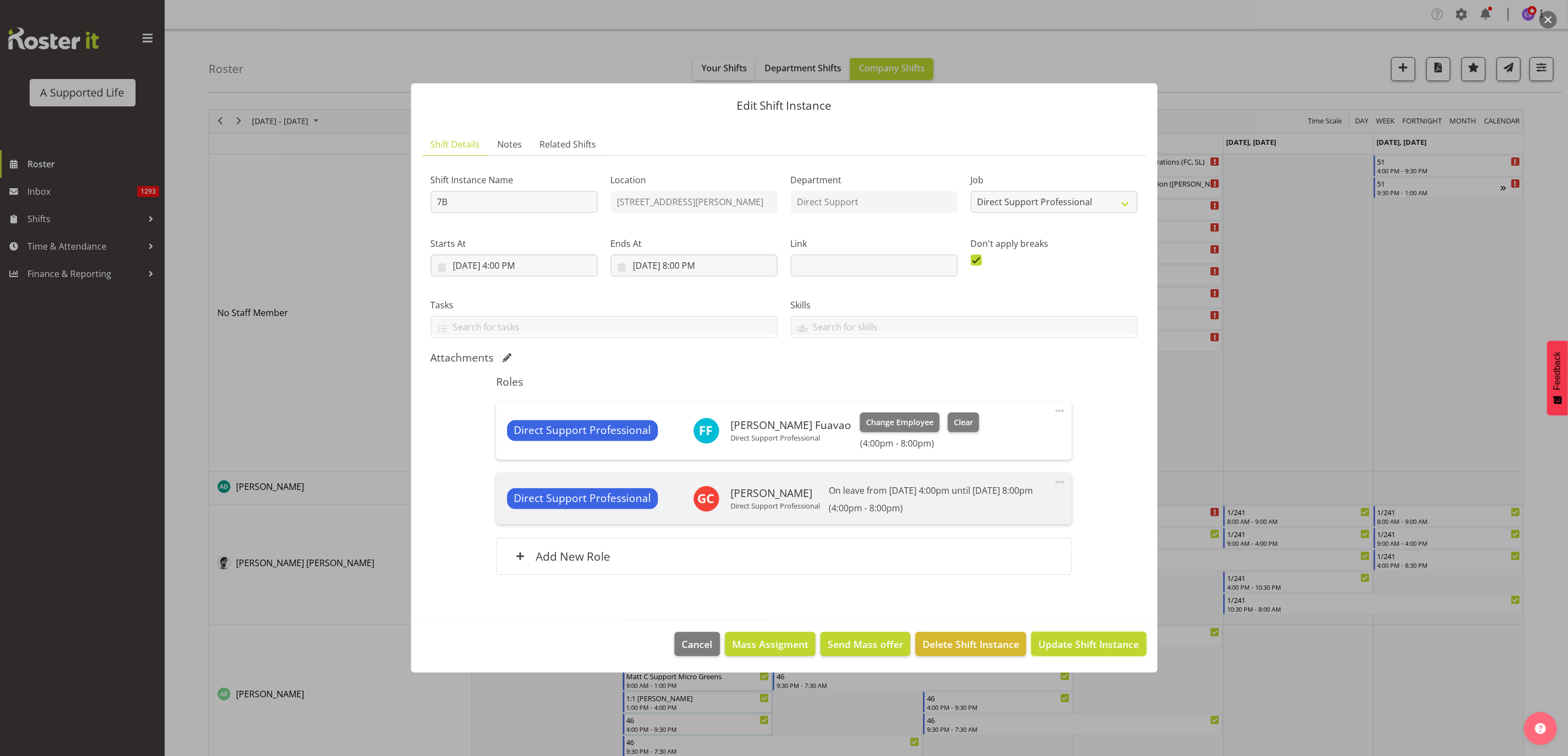
click at [1082, 651] on span "Update Shift Instance" at bounding box center [1089, 644] width 101 height 14
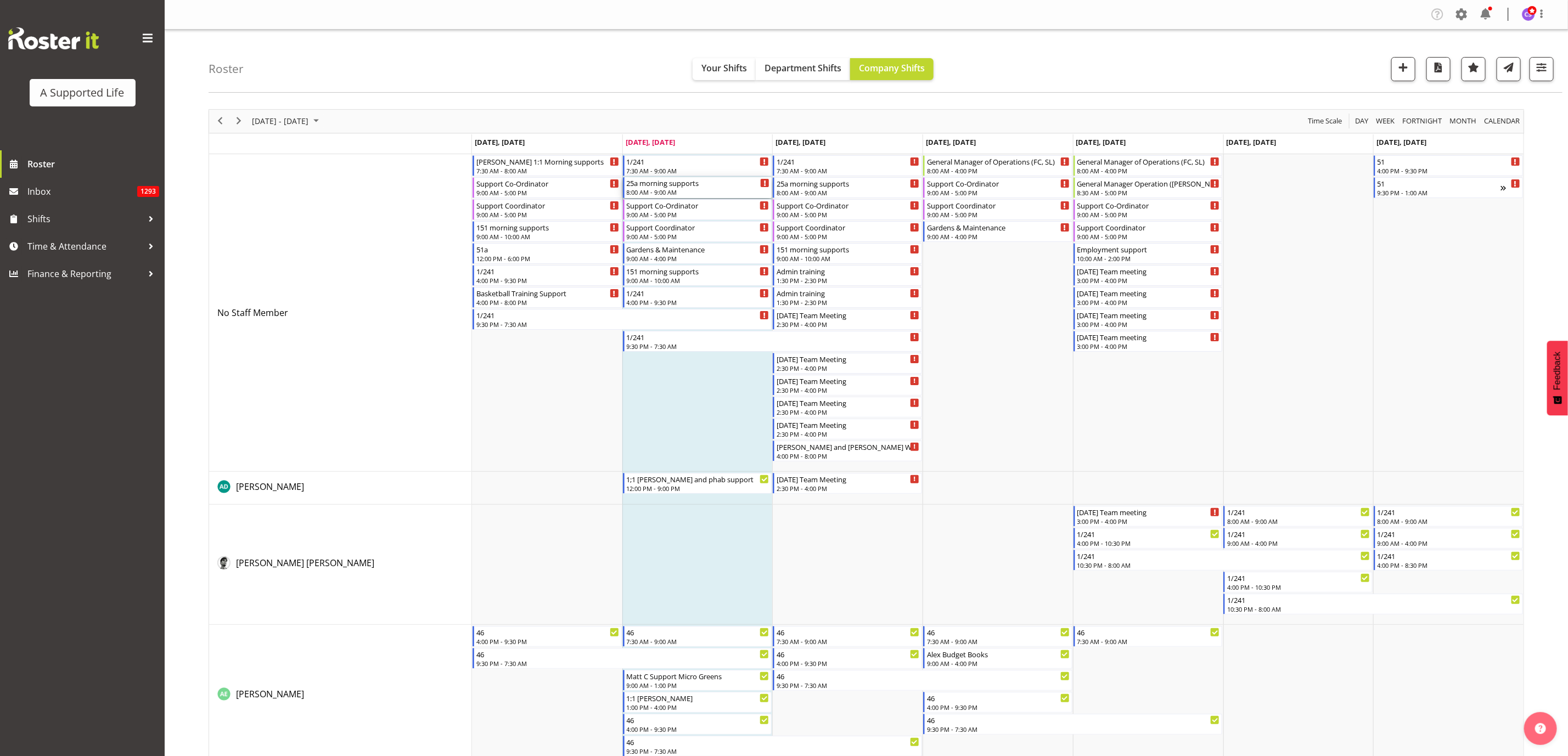
click at [721, 189] on div "8:00 AM - 9:00 AM" at bounding box center [698, 192] width 143 height 9
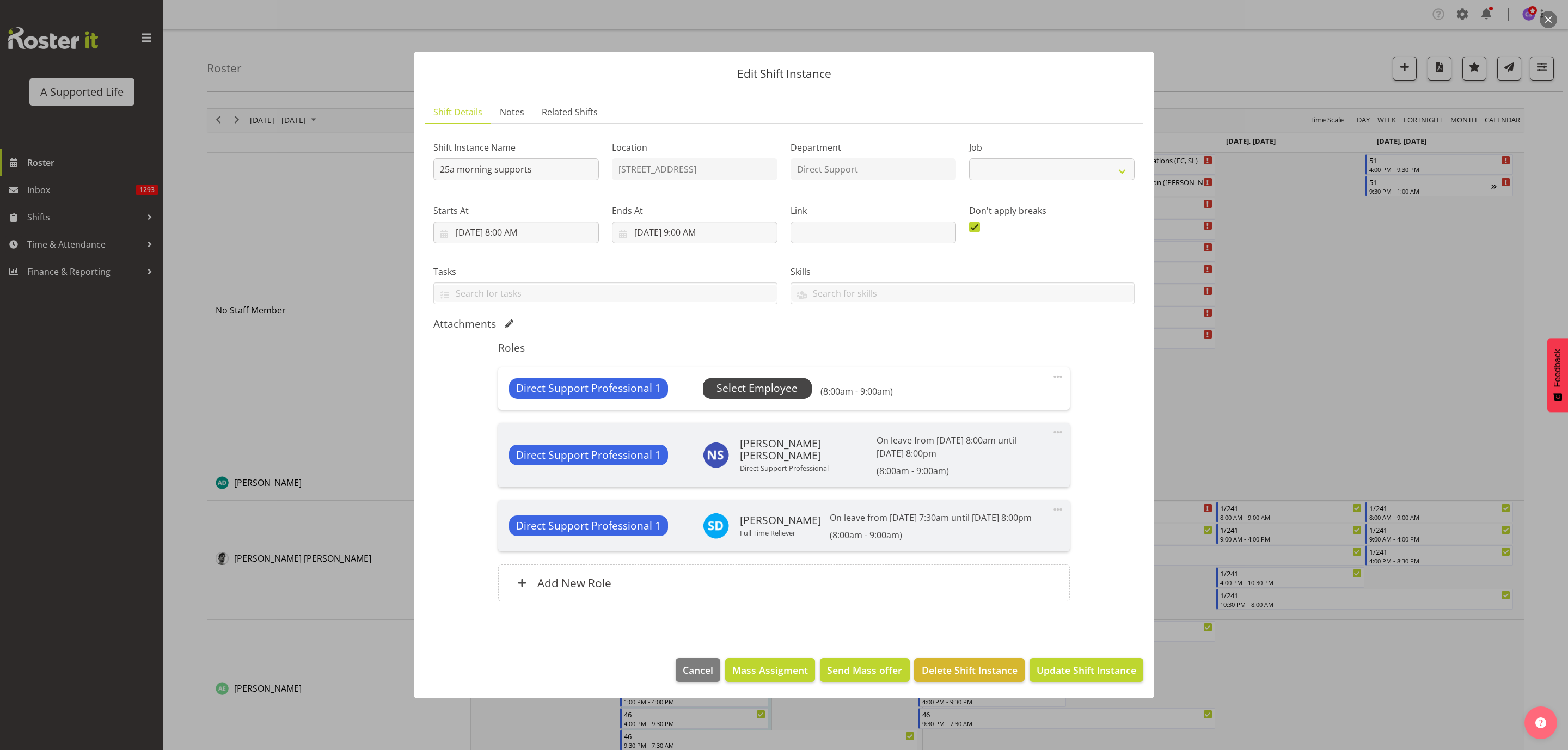
click at [727, 384] on span "Select Employee" at bounding box center [757, 388] width 81 height 16
select select "4112"
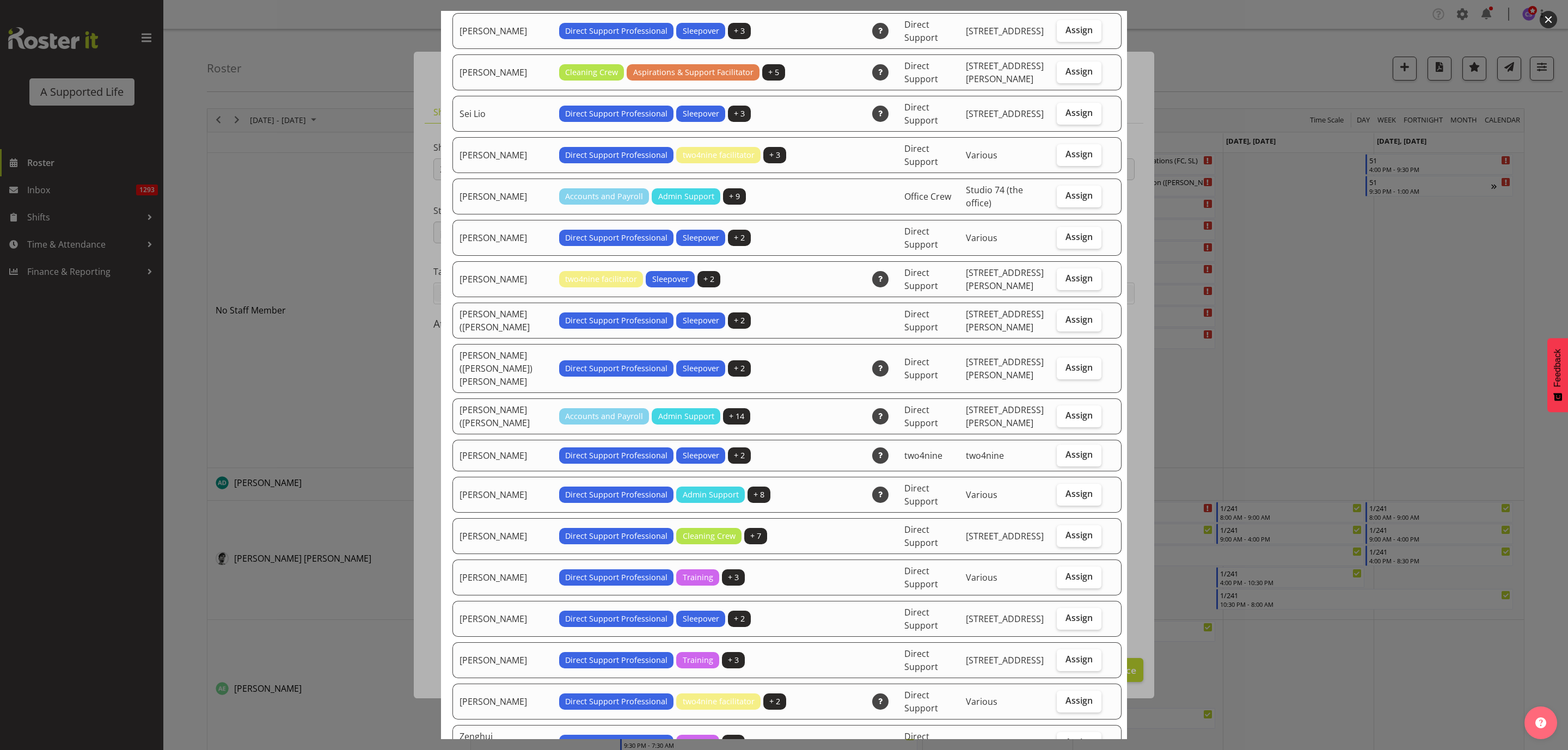
scroll to position [2979, 0]
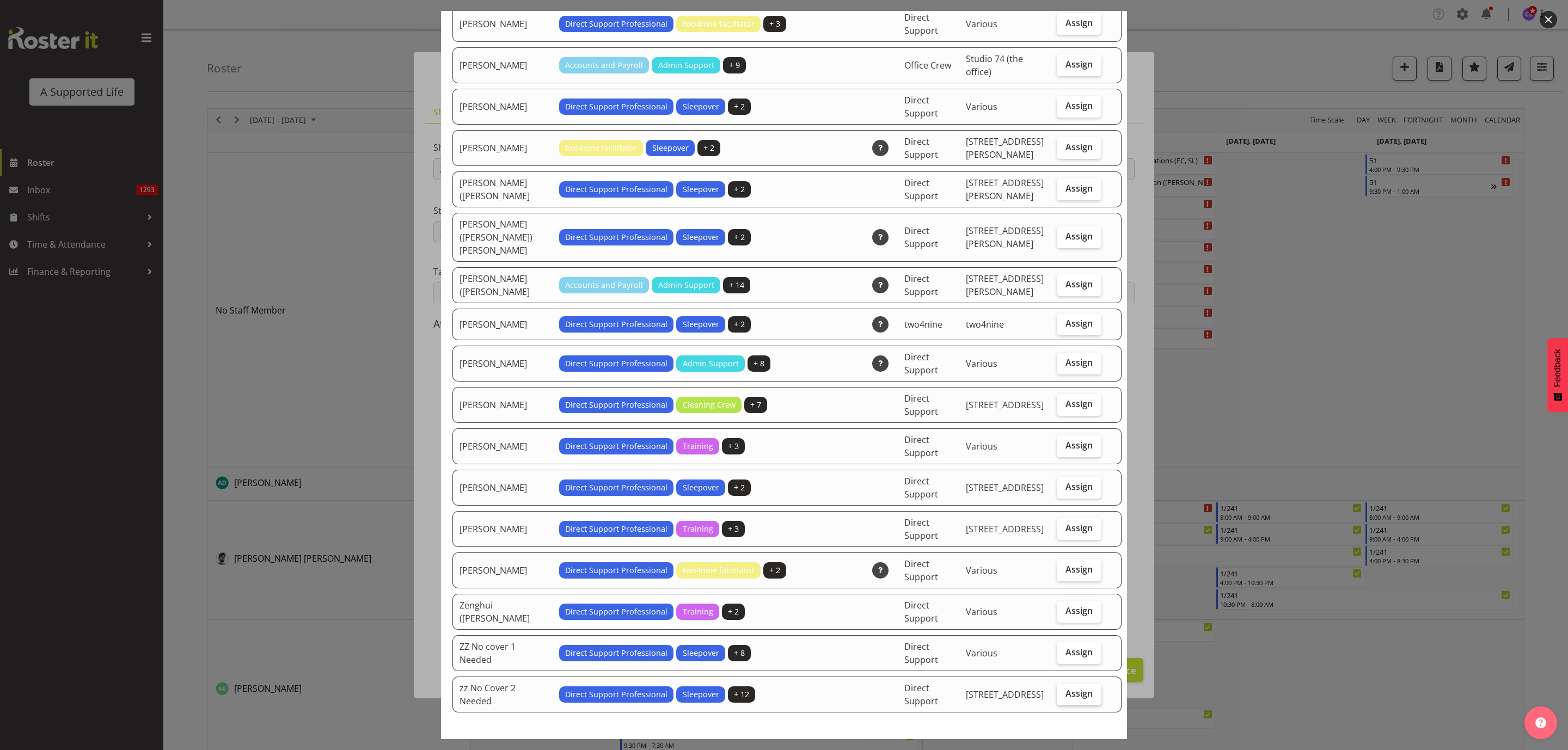
click at [1066, 688] on span "Assign" at bounding box center [1079, 693] width 27 height 11
click at [1057, 690] on input "Assign" at bounding box center [1060, 693] width 7 height 7
checkbox input "true"
click at [1059, 746] on span "Assign zz No Cover 2 Needed" at bounding box center [1041, 752] width 134 height 13
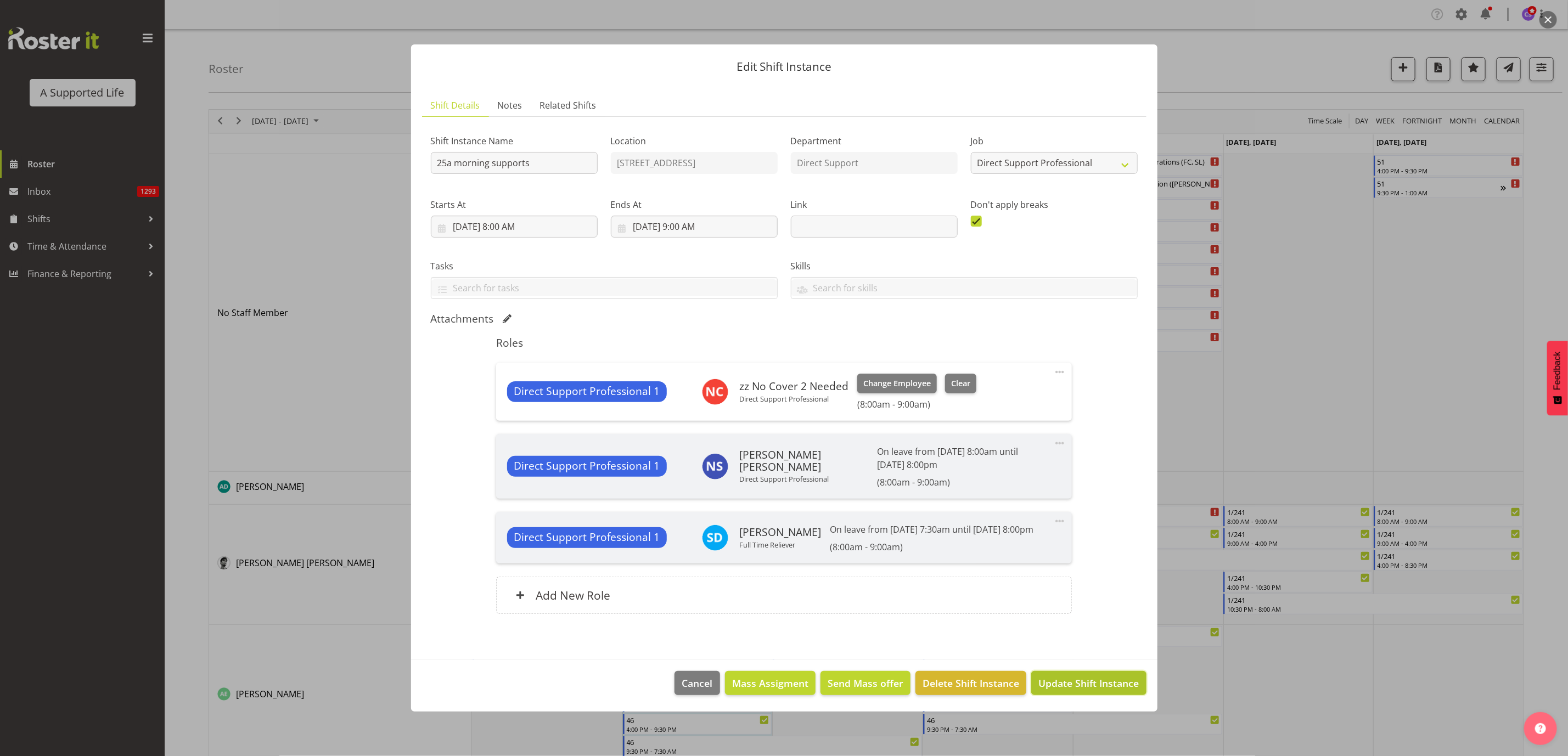
click at [1105, 690] on span "Update Shift Instance" at bounding box center [1089, 683] width 101 height 14
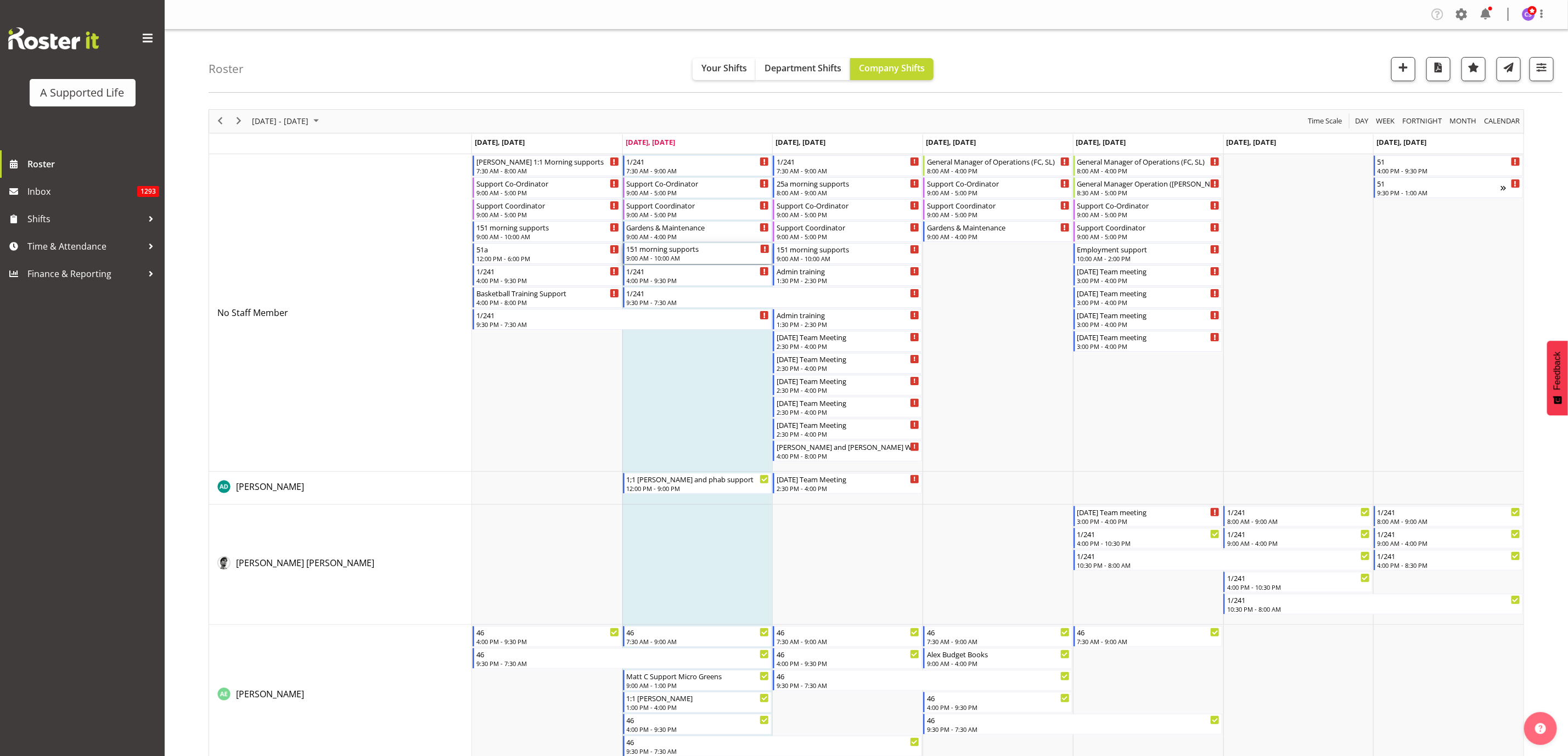
click at [696, 252] on div "151 morning supports" at bounding box center [698, 248] width 143 height 11
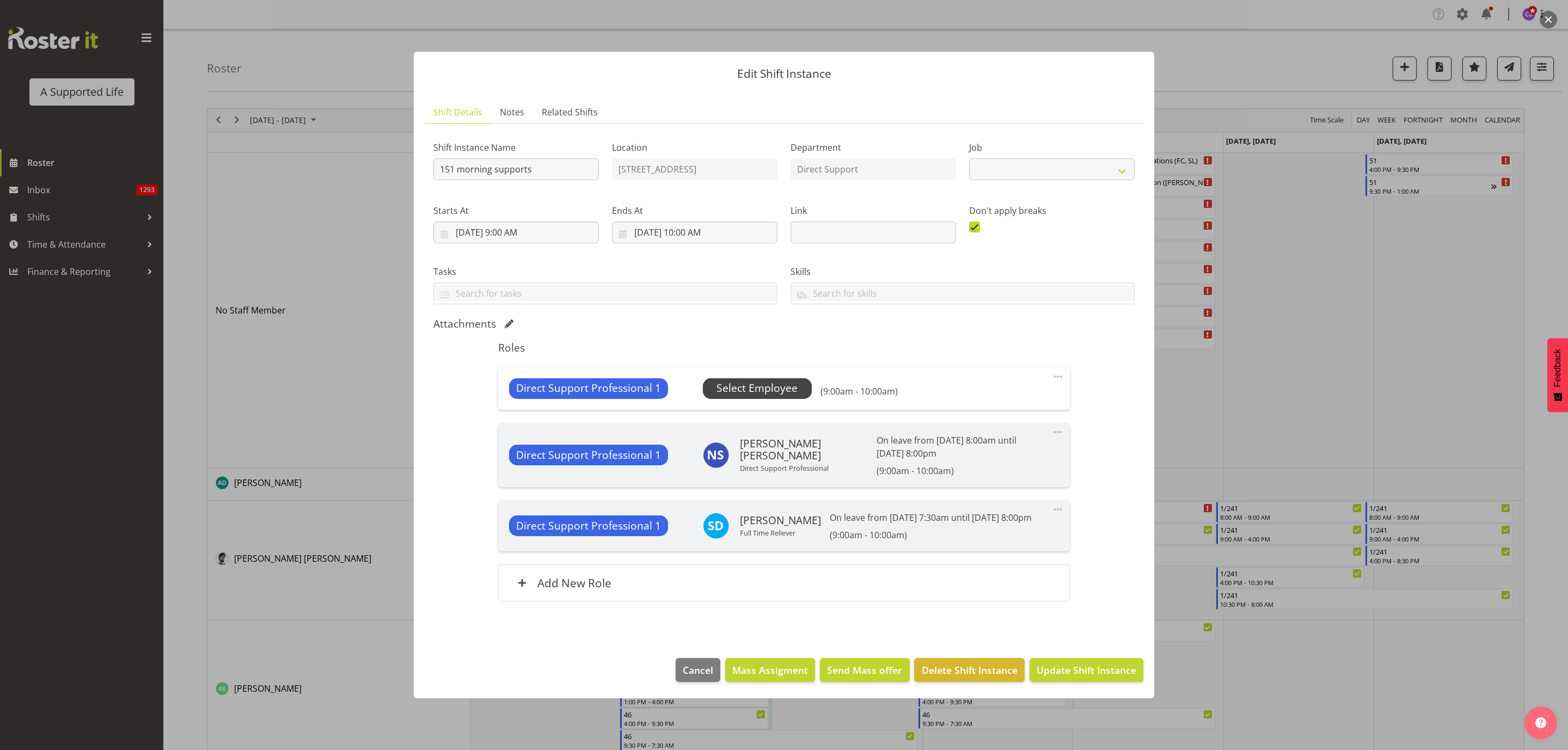
select select "4112"
click at [763, 381] on span "Select Employee" at bounding box center [757, 388] width 81 height 16
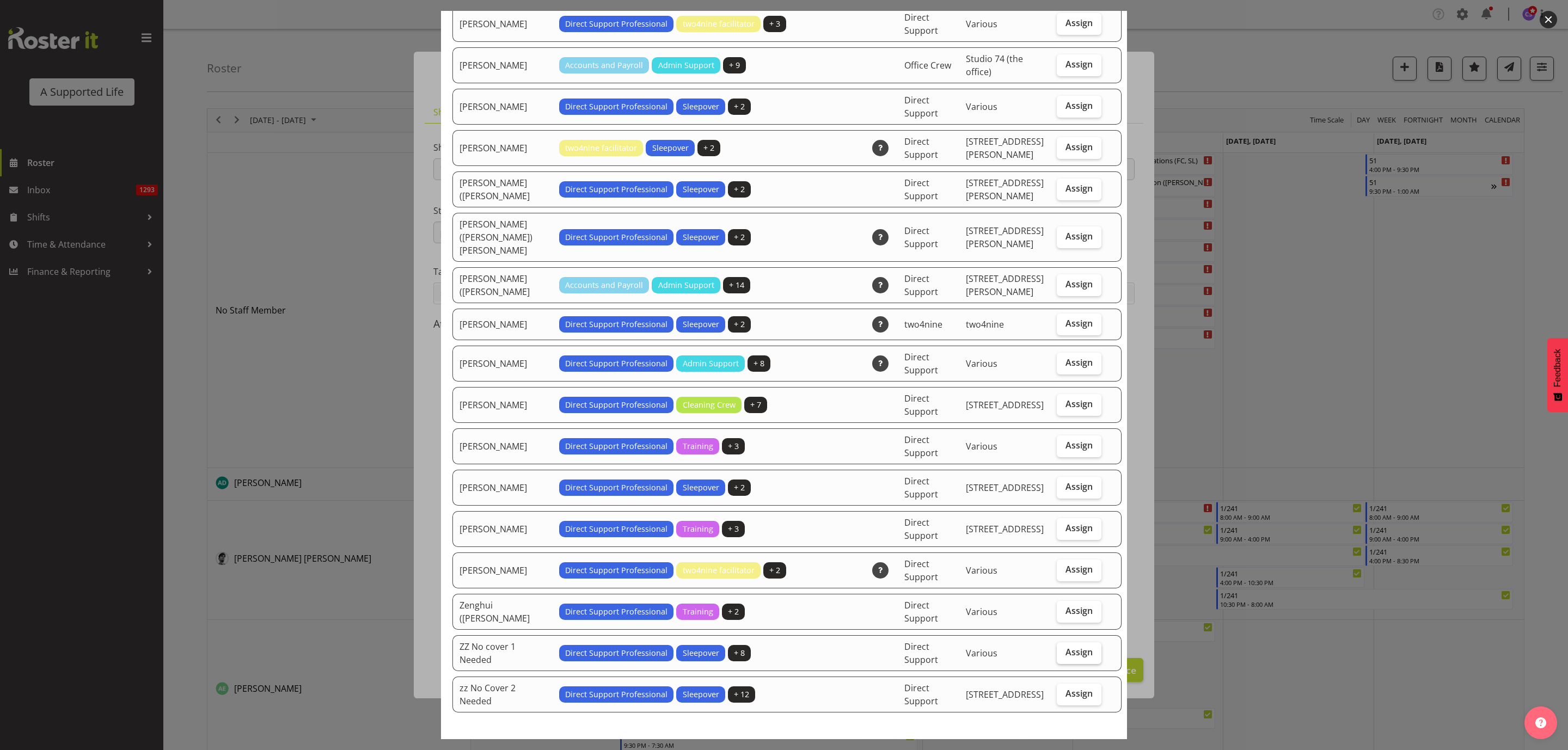
click at [1066, 647] on span "Assign" at bounding box center [1079, 652] width 27 height 11
click at [1057, 649] on input "Assign" at bounding box center [1060, 652] width 7 height 7
checkbox input "true"
click at [1055, 746] on span "Assign ZZ No cover 1 Needed" at bounding box center [1041, 752] width 136 height 13
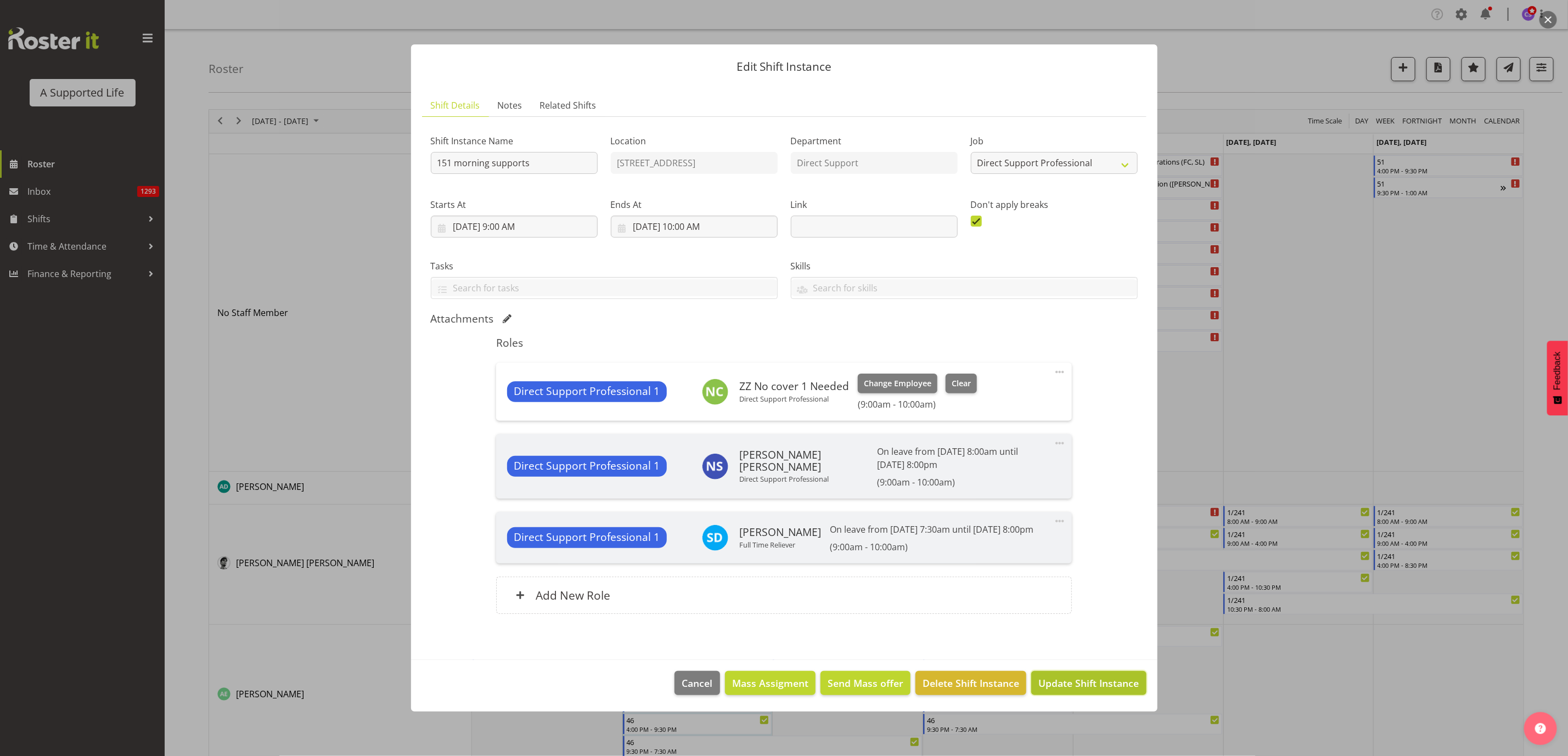
click at [1092, 690] on span "Update Shift Instance" at bounding box center [1089, 683] width 101 height 14
